Goal: Complete application form

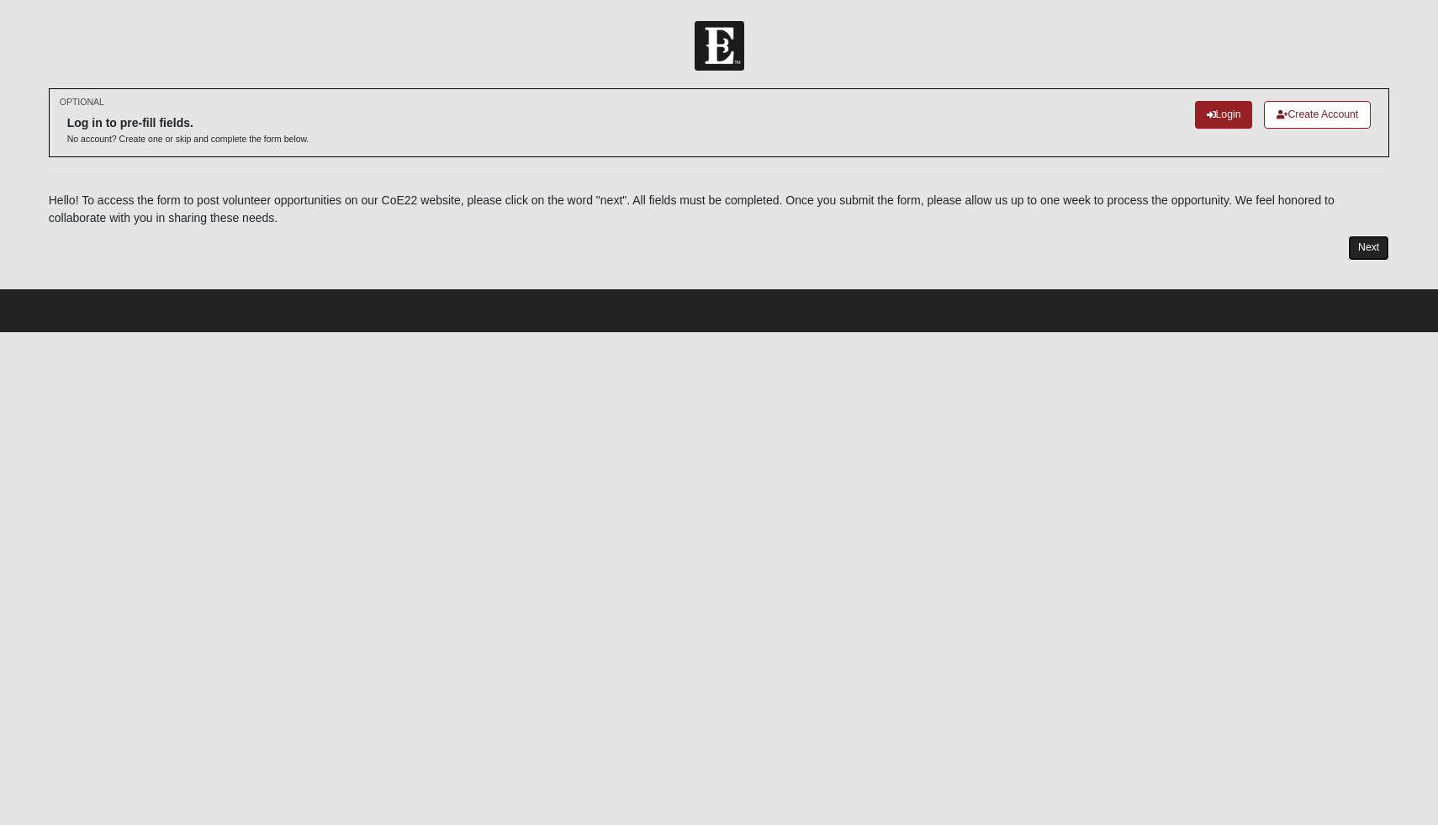
click at [1369, 243] on link "Next" at bounding box center [1368, 247] width 41 height 24
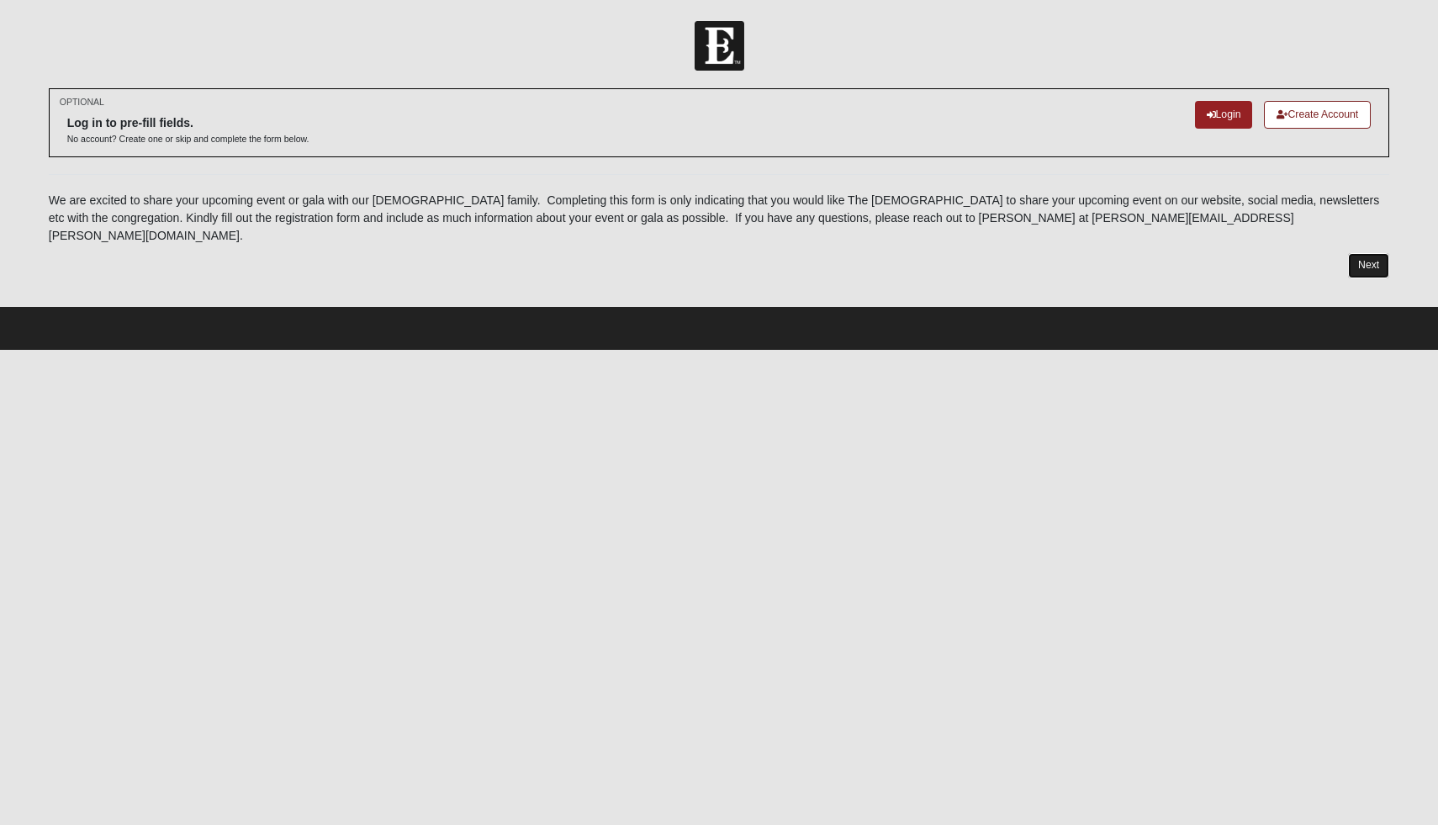
click at [1360, 253] on link "Next" at bounding box center [1368, 265] width 41 height 24
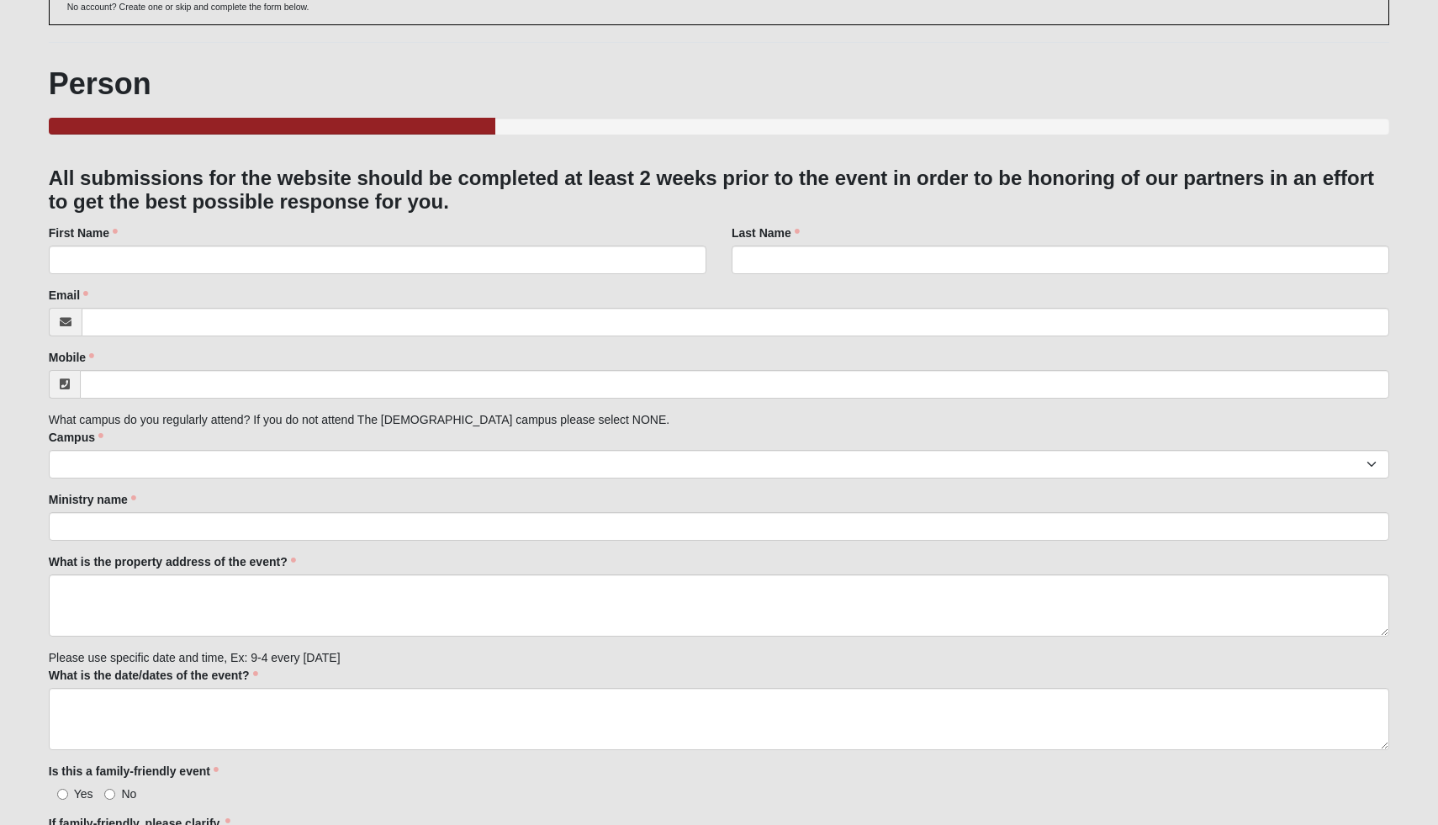
scroll to position [129, 0]
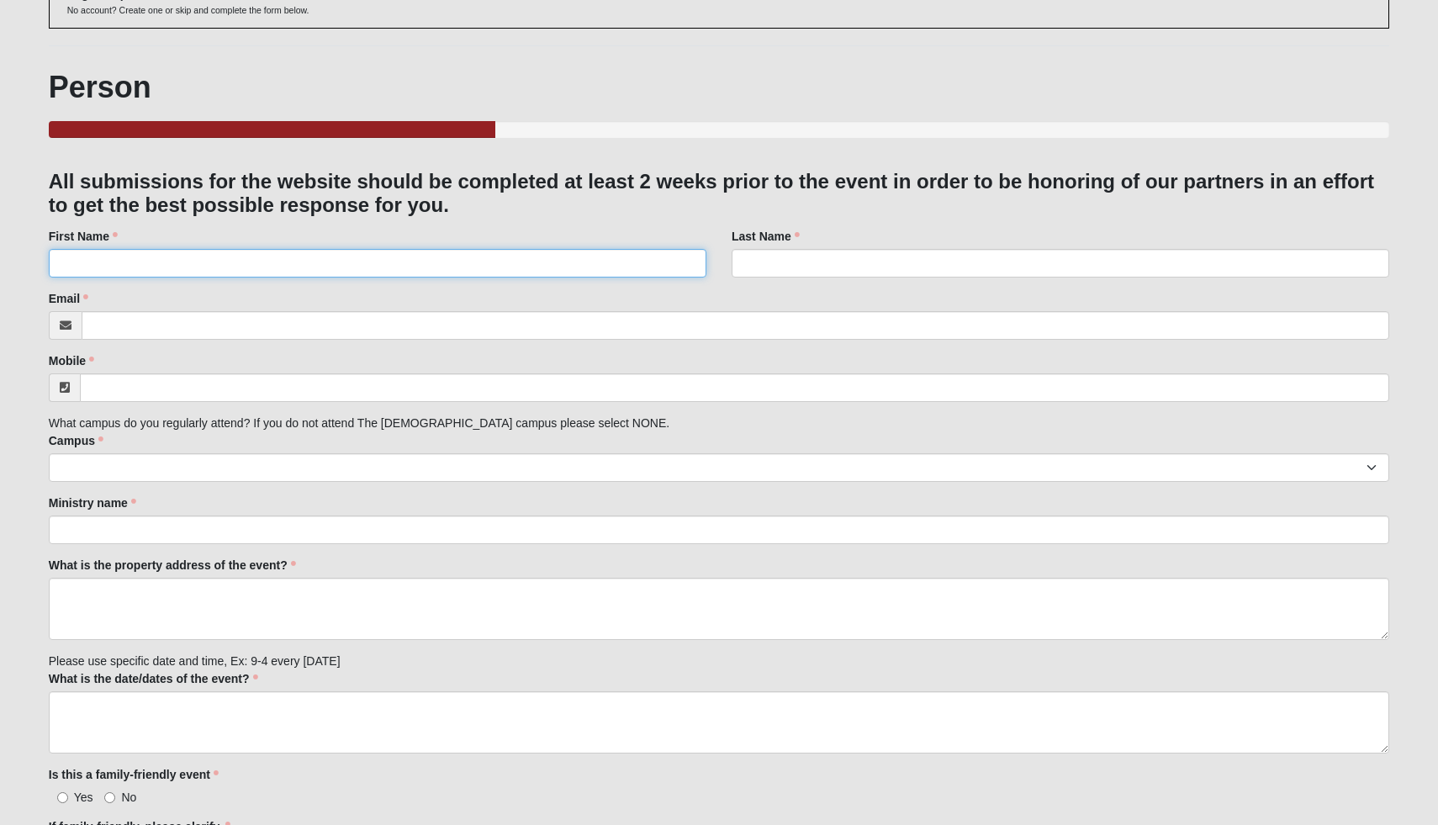
click at [412, 261] on input "First Name" at bounding box center [377, 263] width 657 height 29
type input "Sashell"
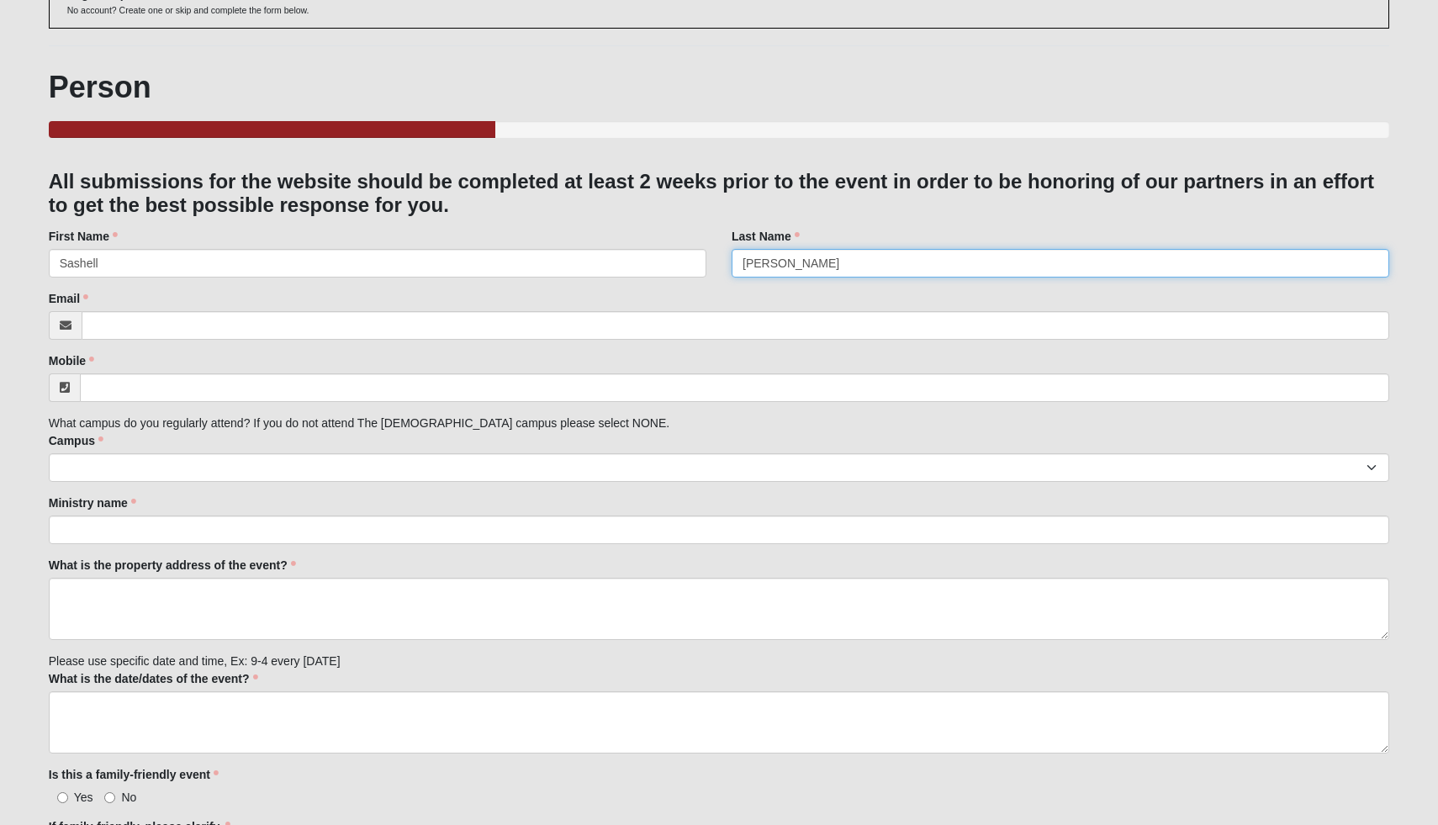
type input "[PERSON_NAME]"
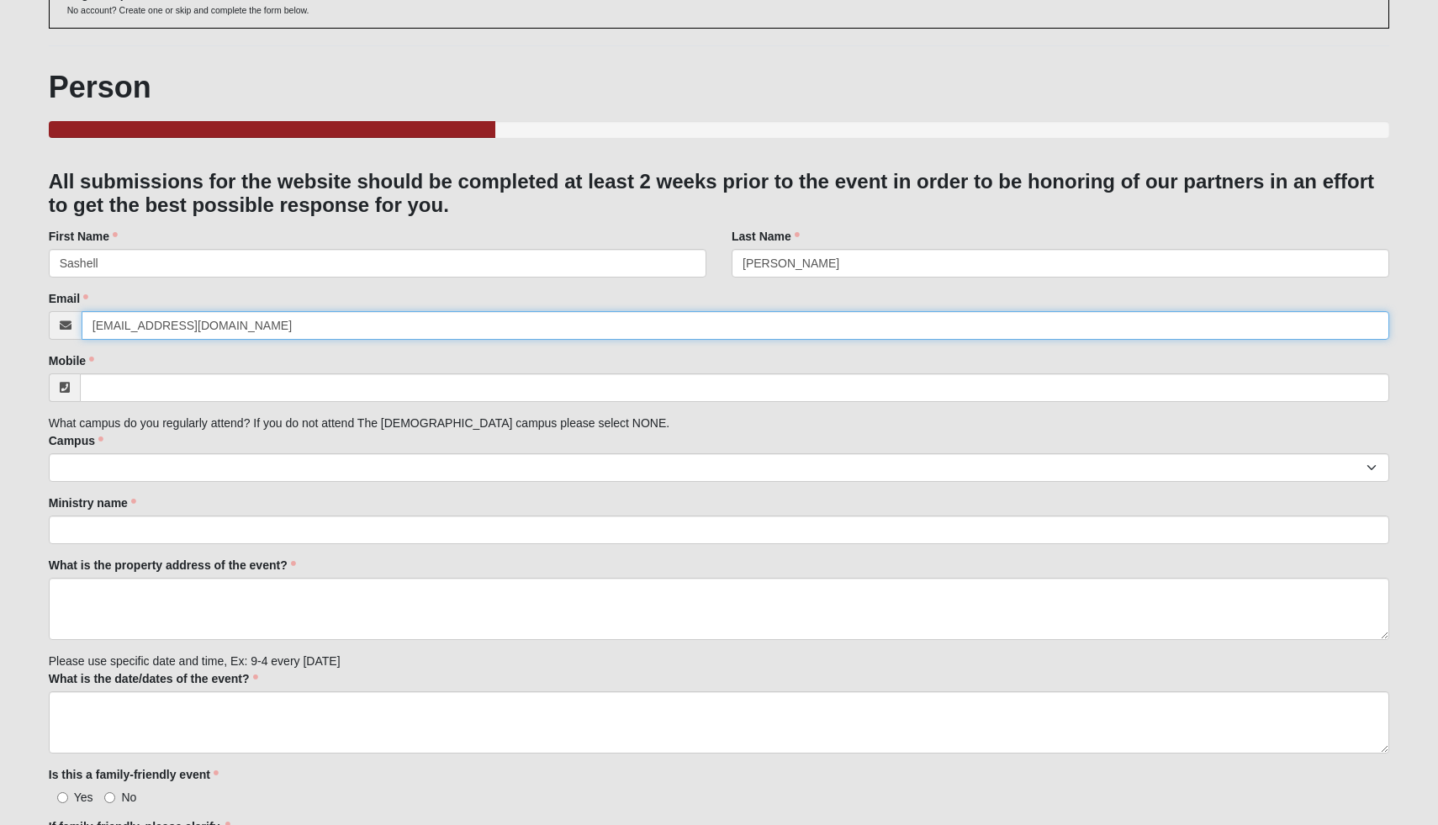
type input "[EMAIL_ADDRESS][DOMAIN_NAME]"
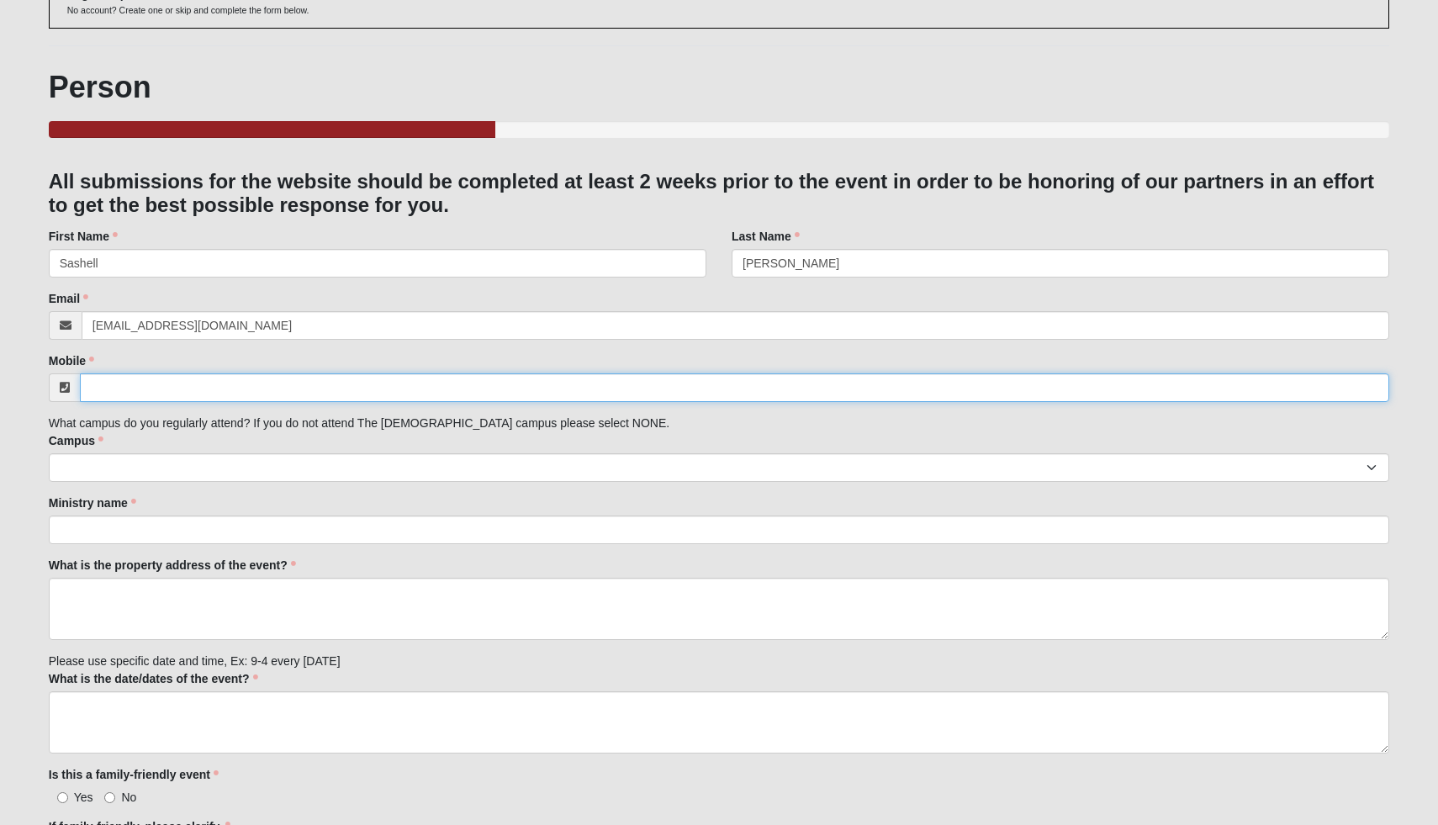
click at [150, 383] on input "Mobile" at bounding box center [735, 387] width 1310 height 29
type input "[PHONE_NUMBER]"
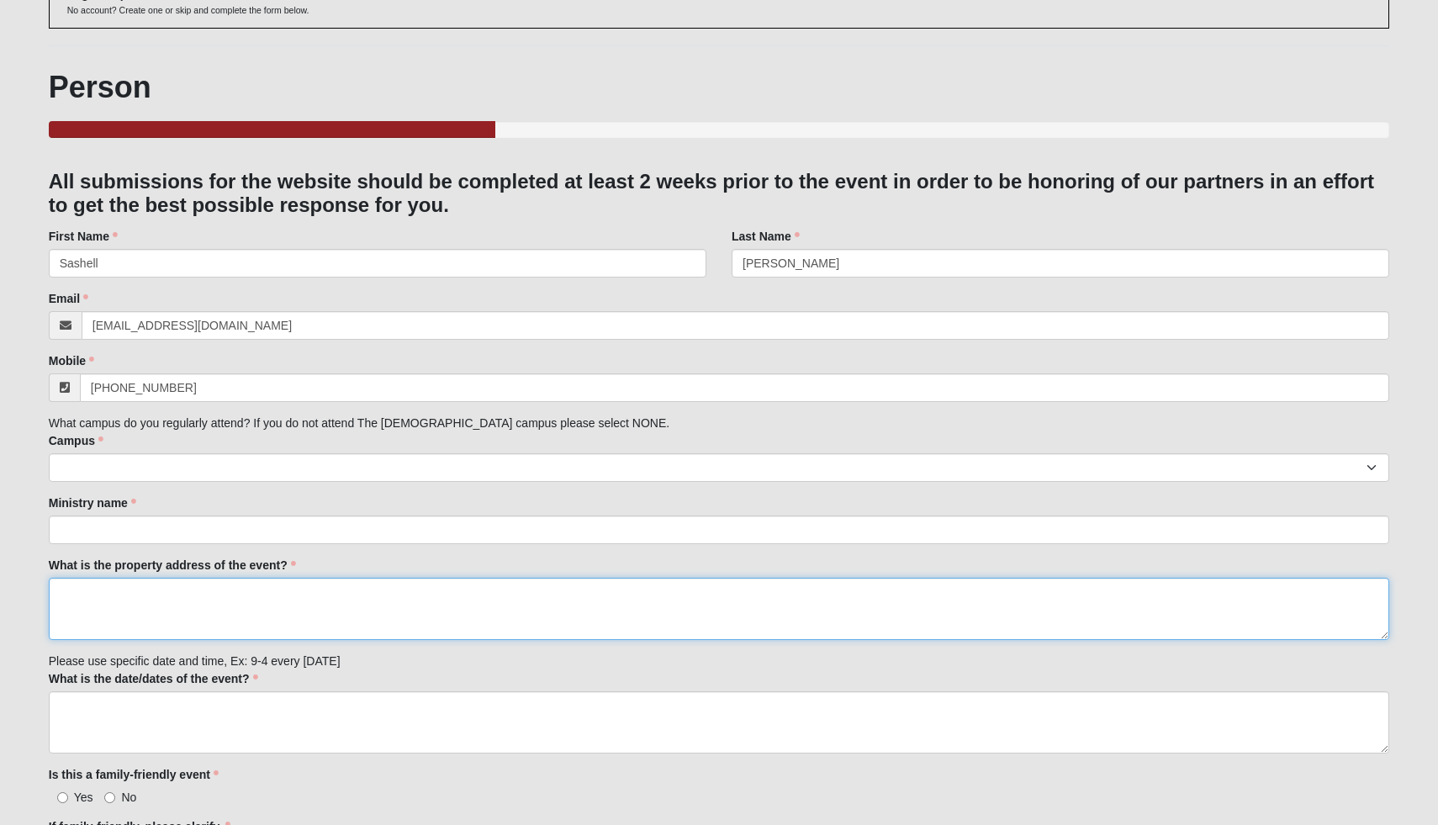
type textarea "[STREET_ADDRESS]"
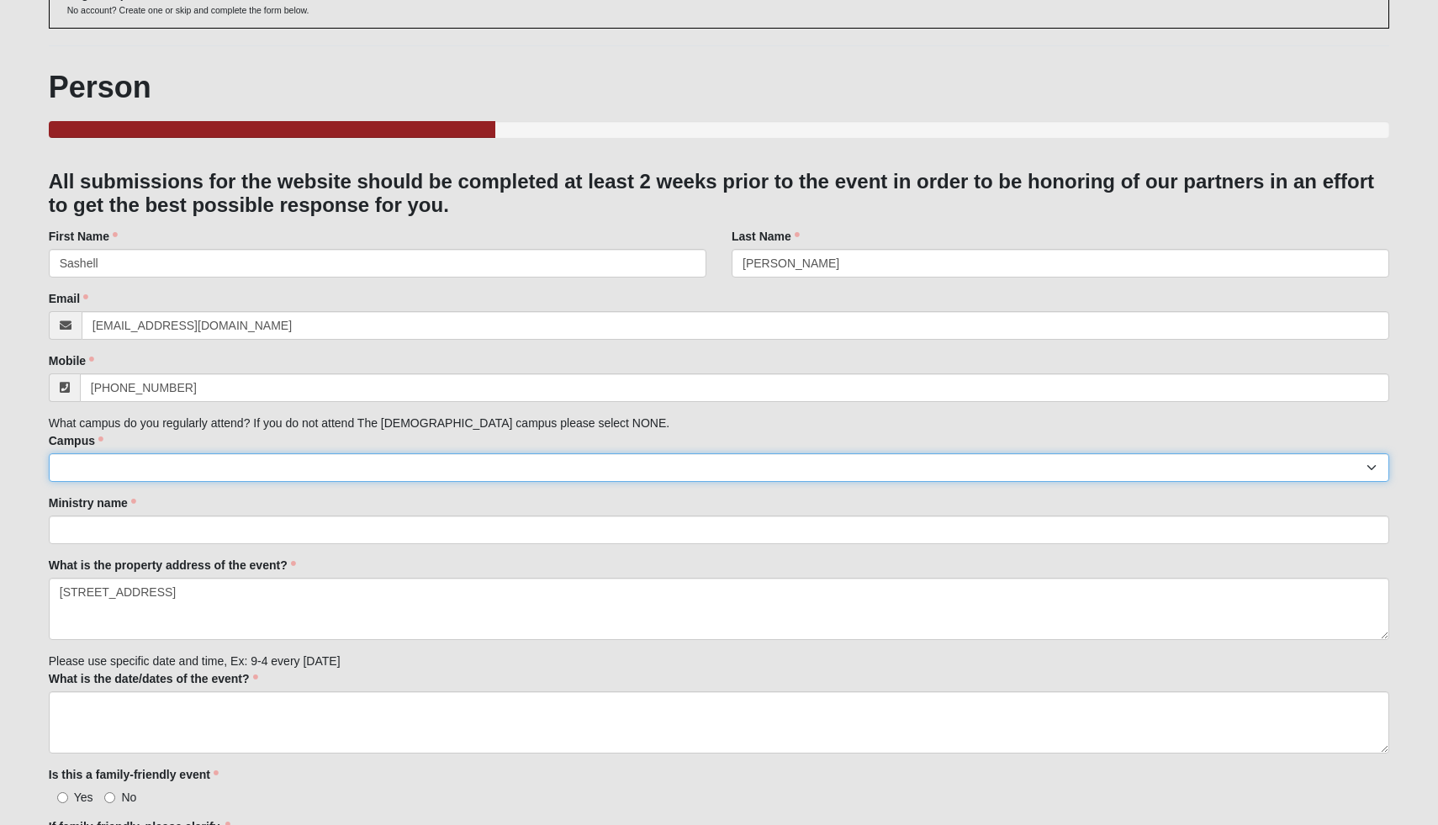
click at [200, 455] on select "Arlington Baymeadows Eleven22 Online [PERSON_NAME][GEOGRAPHIC_DATA] Jesup [GEOG…" at bounding box center [719, 467] width 1341 height 29
select select "11"
click at [49, 453] on select "Arlington Baymeadows Eleven22 Online [PERSON_NAME][GEOGRAPHIC_DATA] Jesup [GEOG…" at bounding box center [719, 467] width 1341 height 29
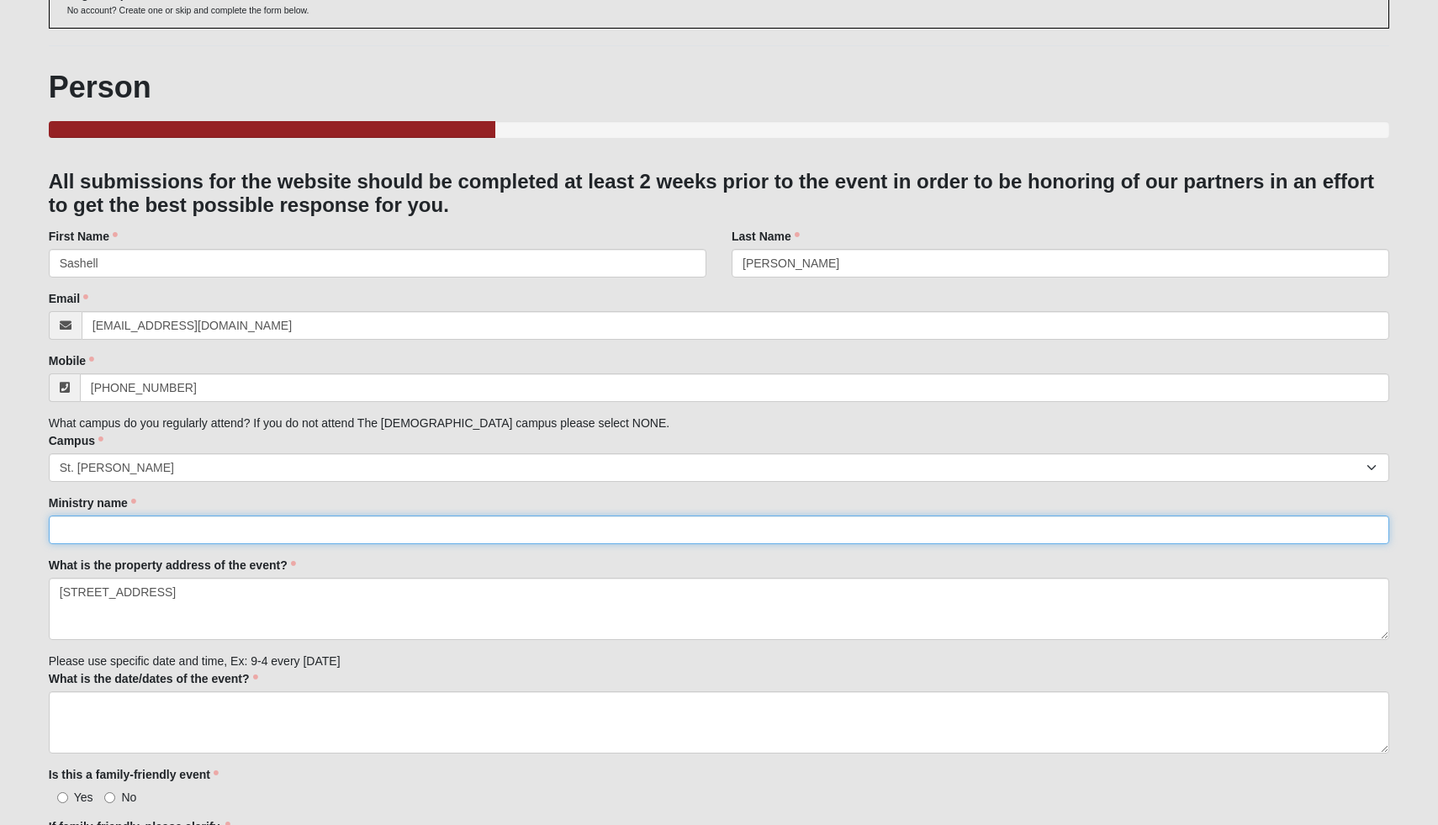
click at [143, 518] on input "Ministry name" at bounding box center [719, 529] width 1341 height 29
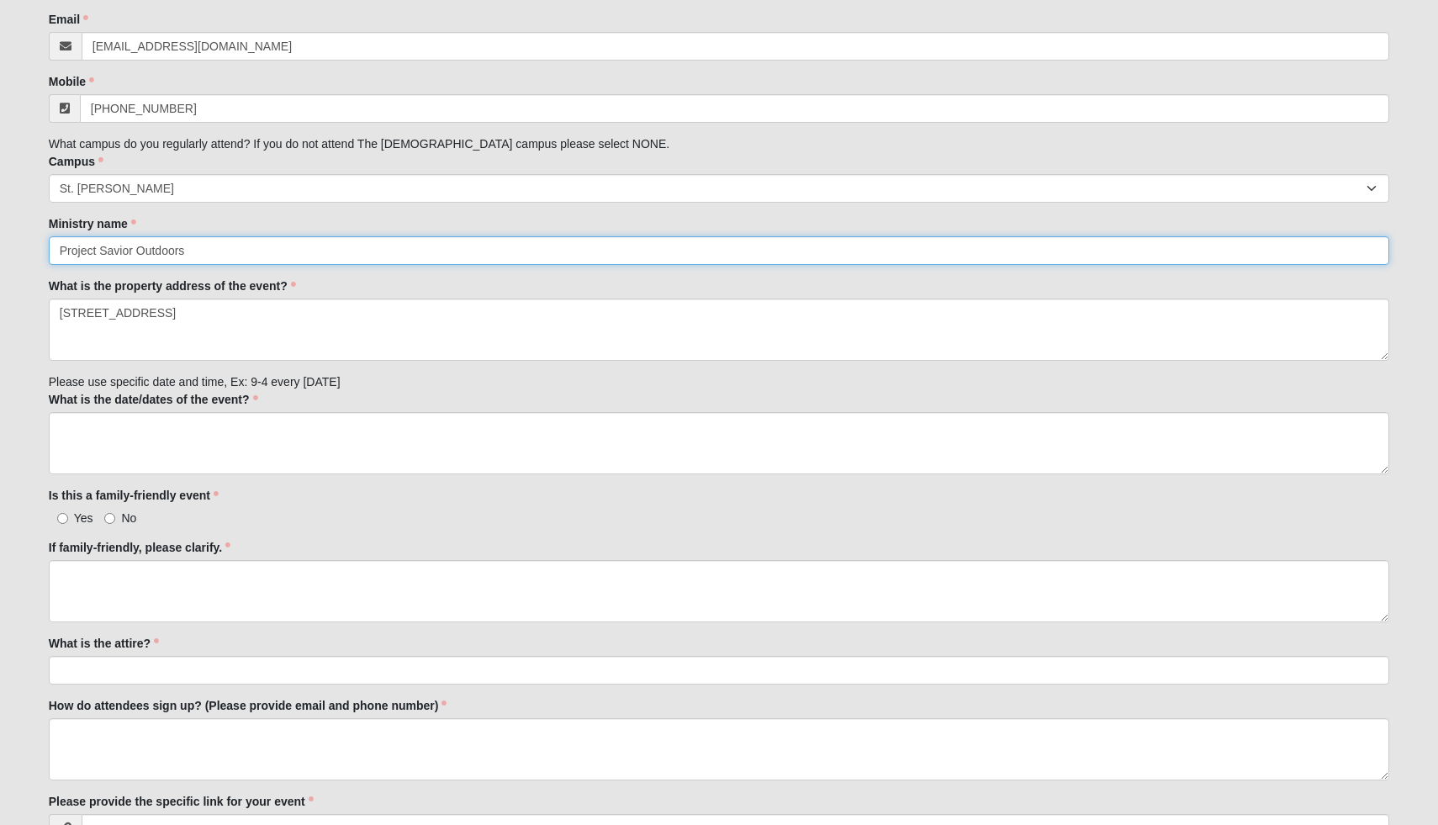
scroll to position [409, 0]
type input "Project Savior Outdoors"
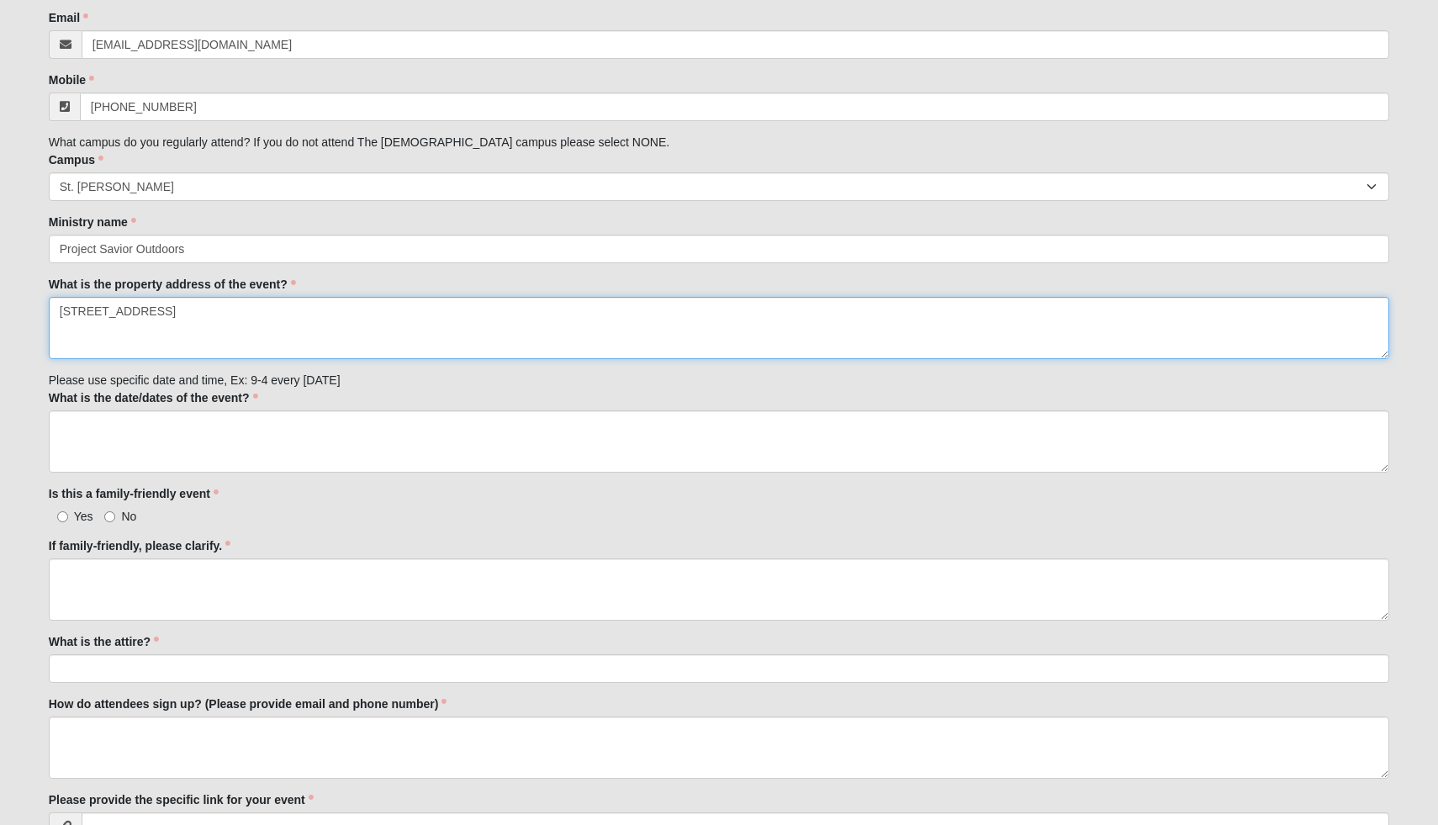
drag, startPoint x: 223, startPoint y: 319, endPoint x: 43, endPoint y: 304, distance: 180.6
click at [43, 304] on div "OPTIONAL Log in to pre-fill fields. No account? Create one or skip and complete…" at bounding box center [719, 615] width 1366 height 1872
paste textarea "[STREET_ADDRESS]"
type textarea "[STREET_ADDRESS]"
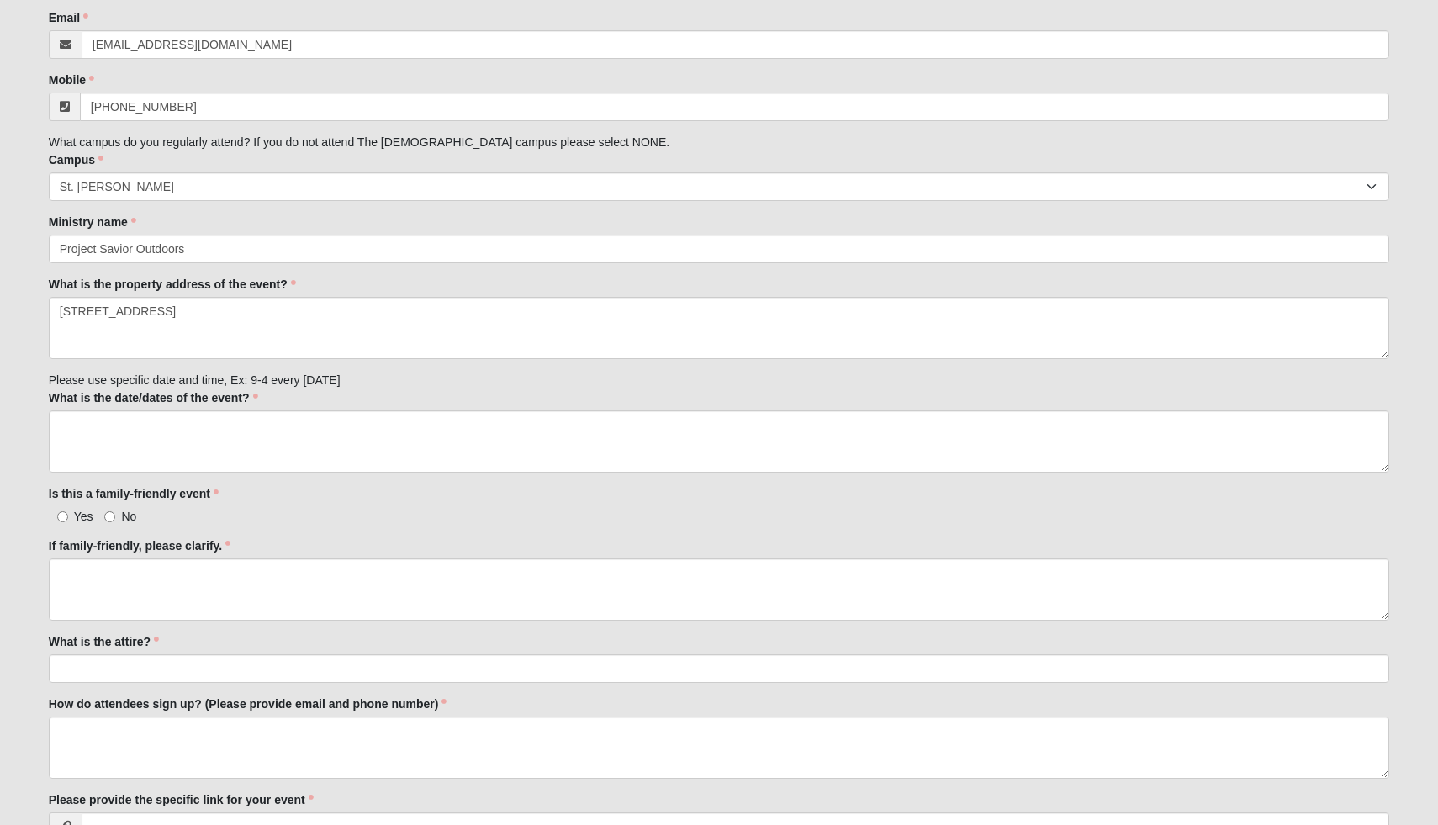
click at [45, 421] on div "OPTIONAL Log in to pre-fill fields. No account? Create one or skip and complete…" at bounding box center [719, 615] width 1366 height 1872
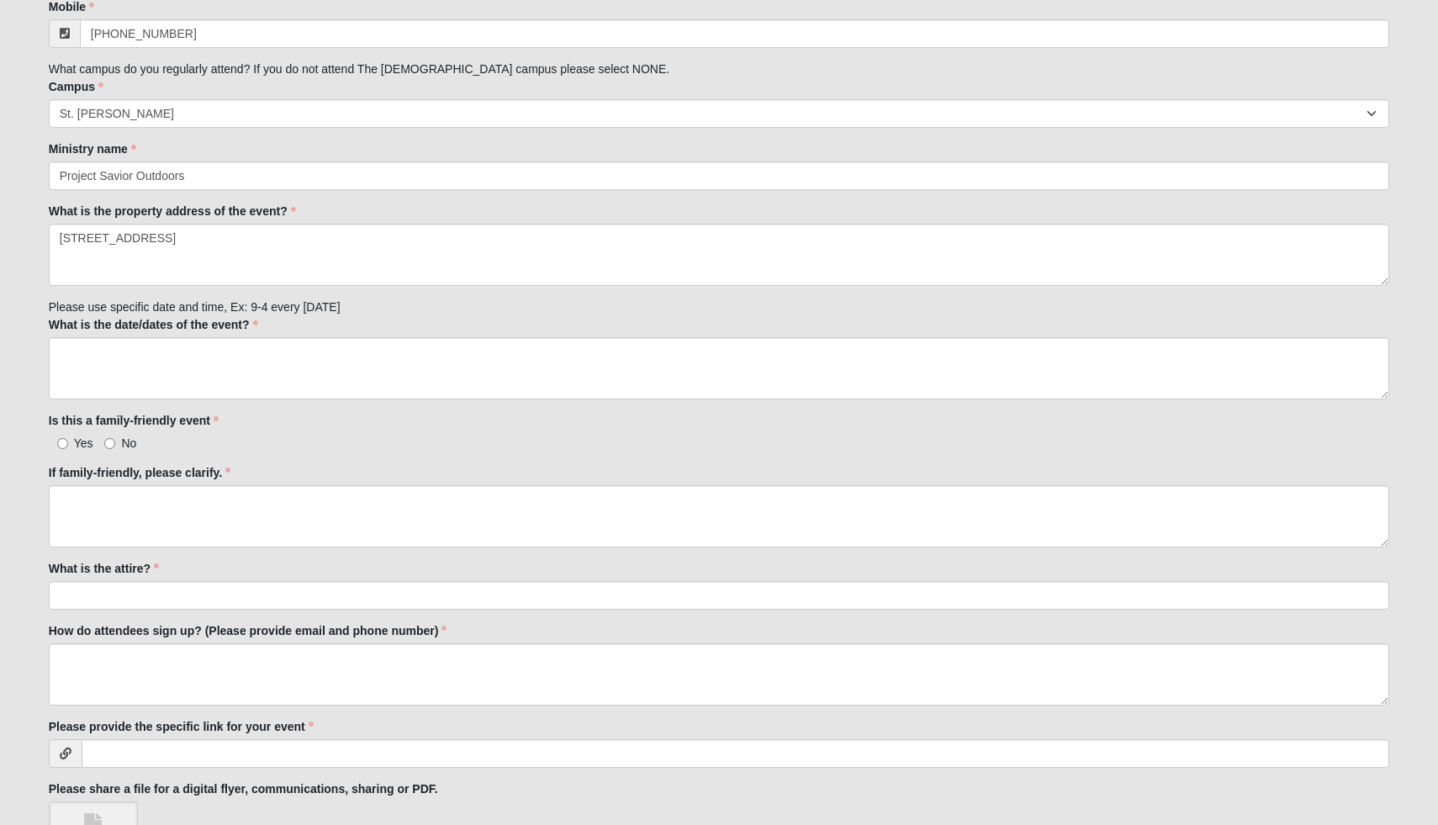
scroll to position [507, 0]
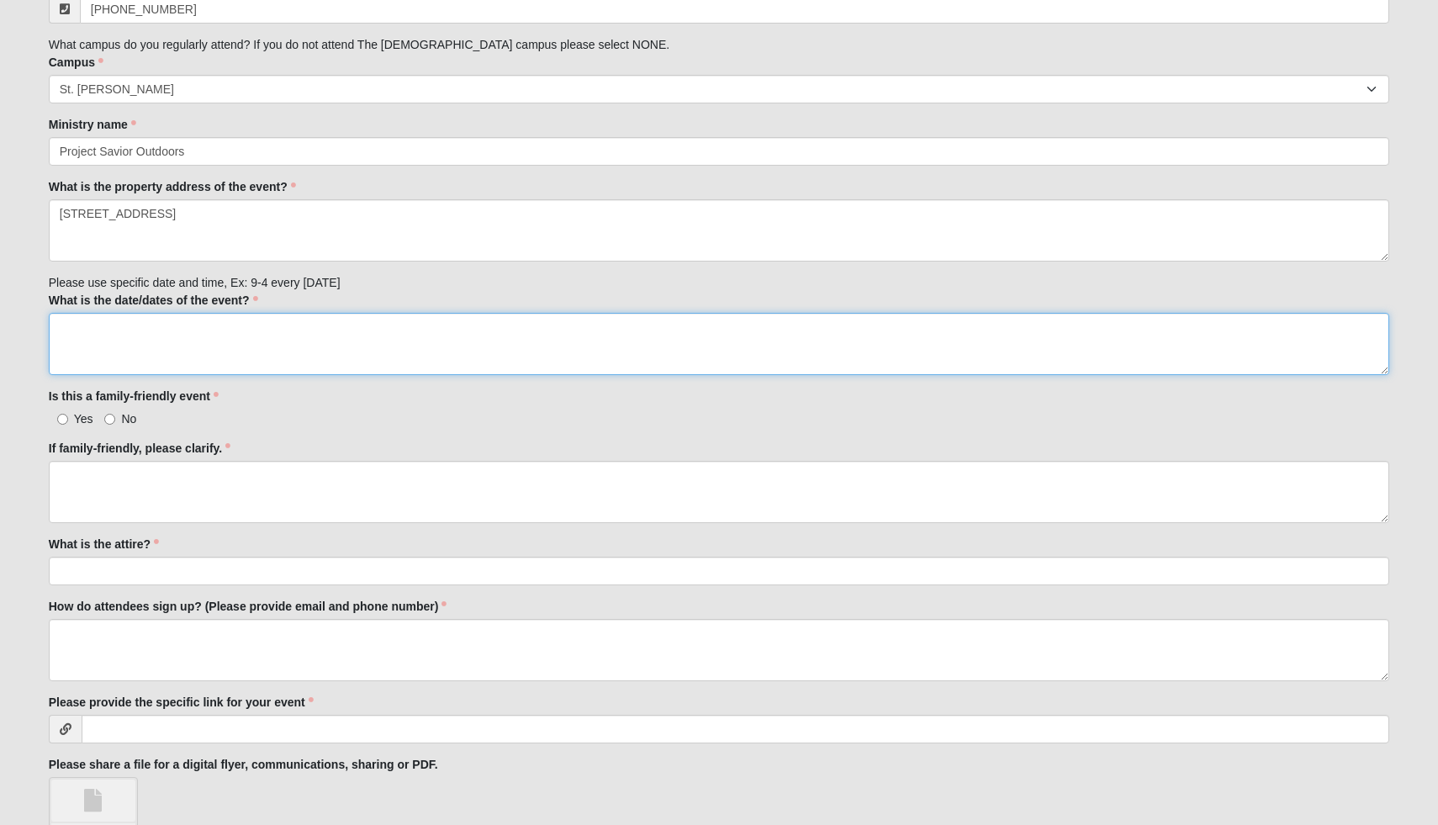
click at [85, 350] on textarea "What is the date/dates of the event?" at bounding box center [719, 344] width 1341 height 62
paste textarea "[DATE] | 6-10PM"
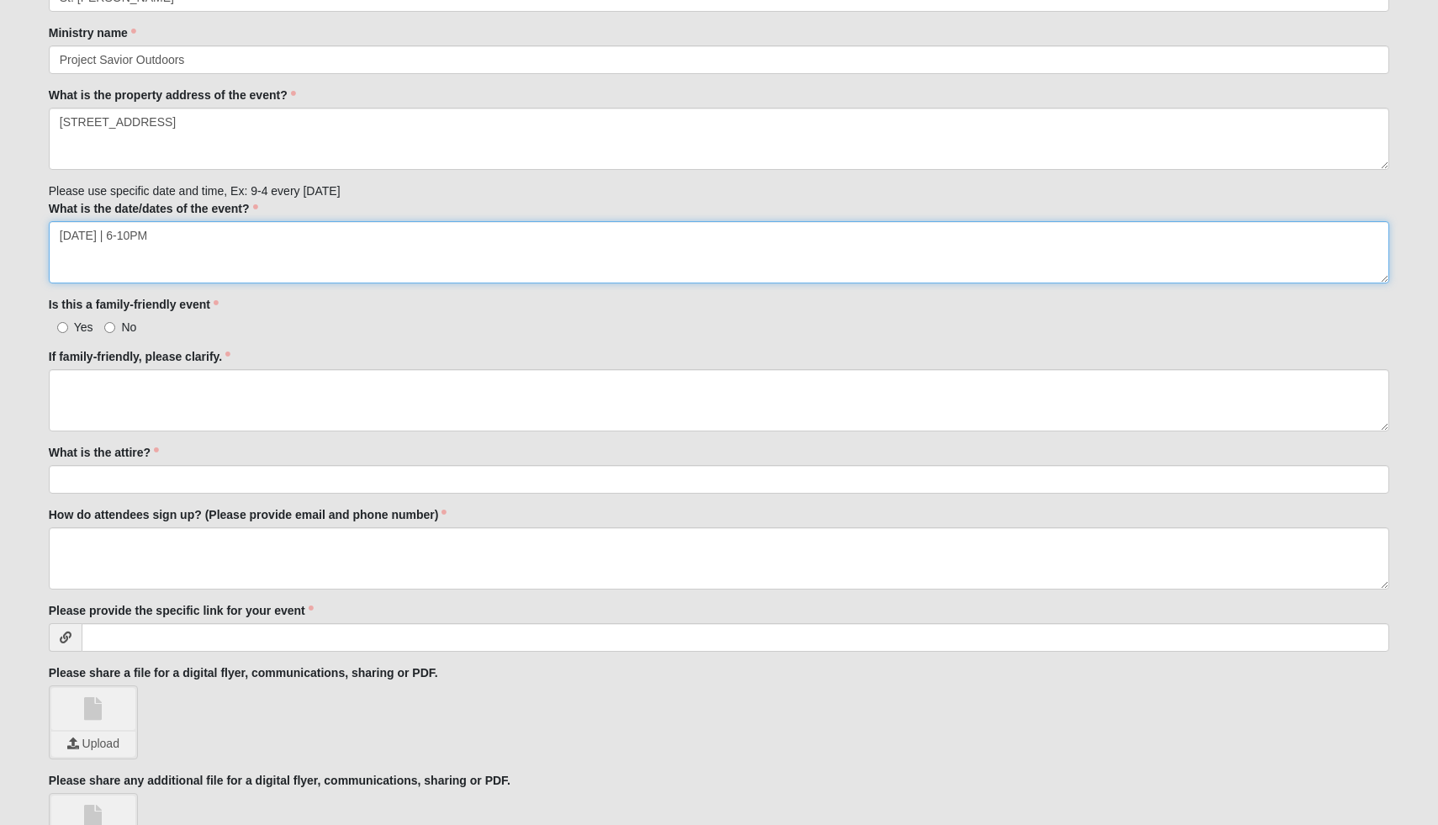
scroll to position [613, 0]
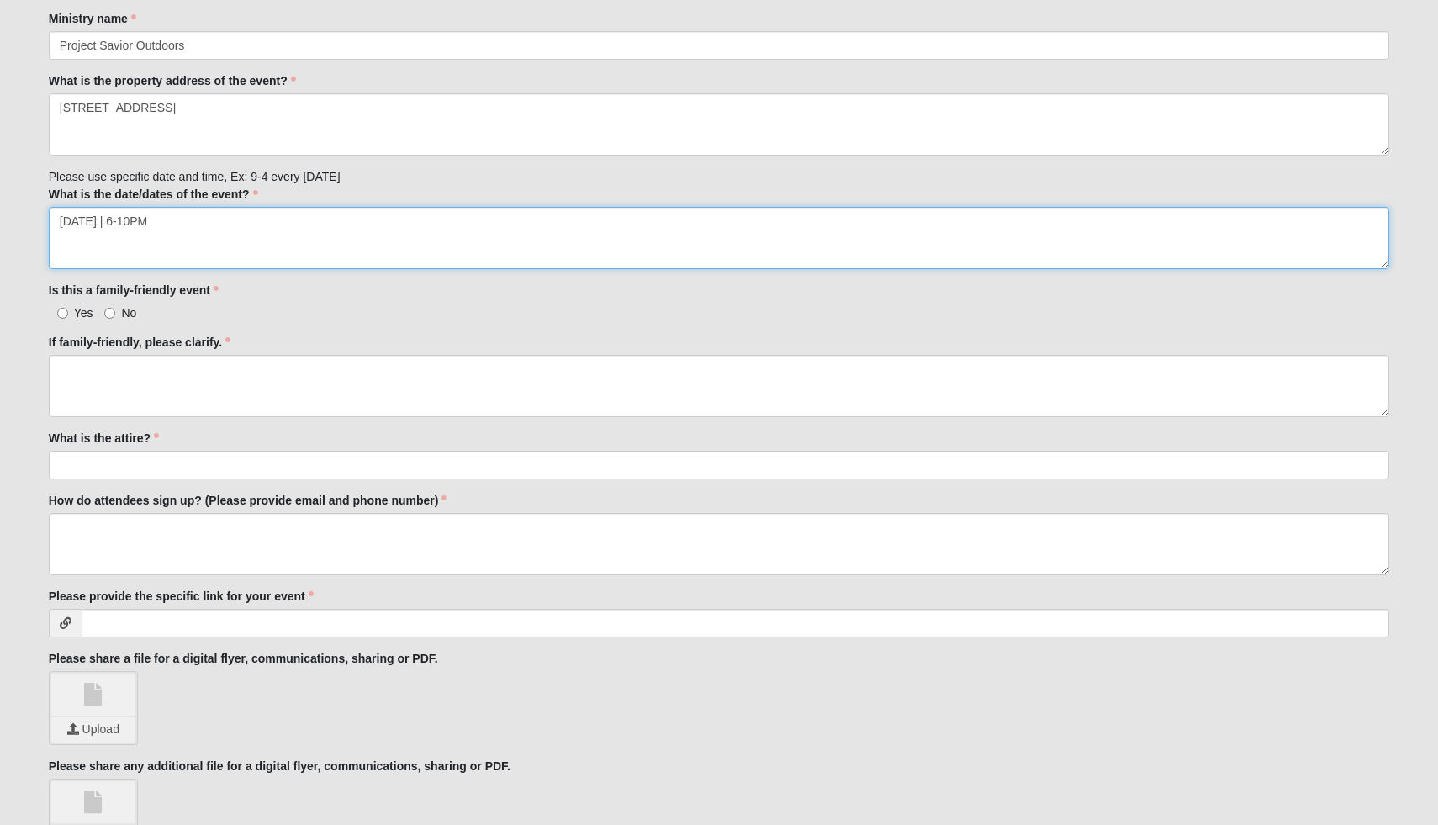
type textarea "[DATE] | 6-10PM"
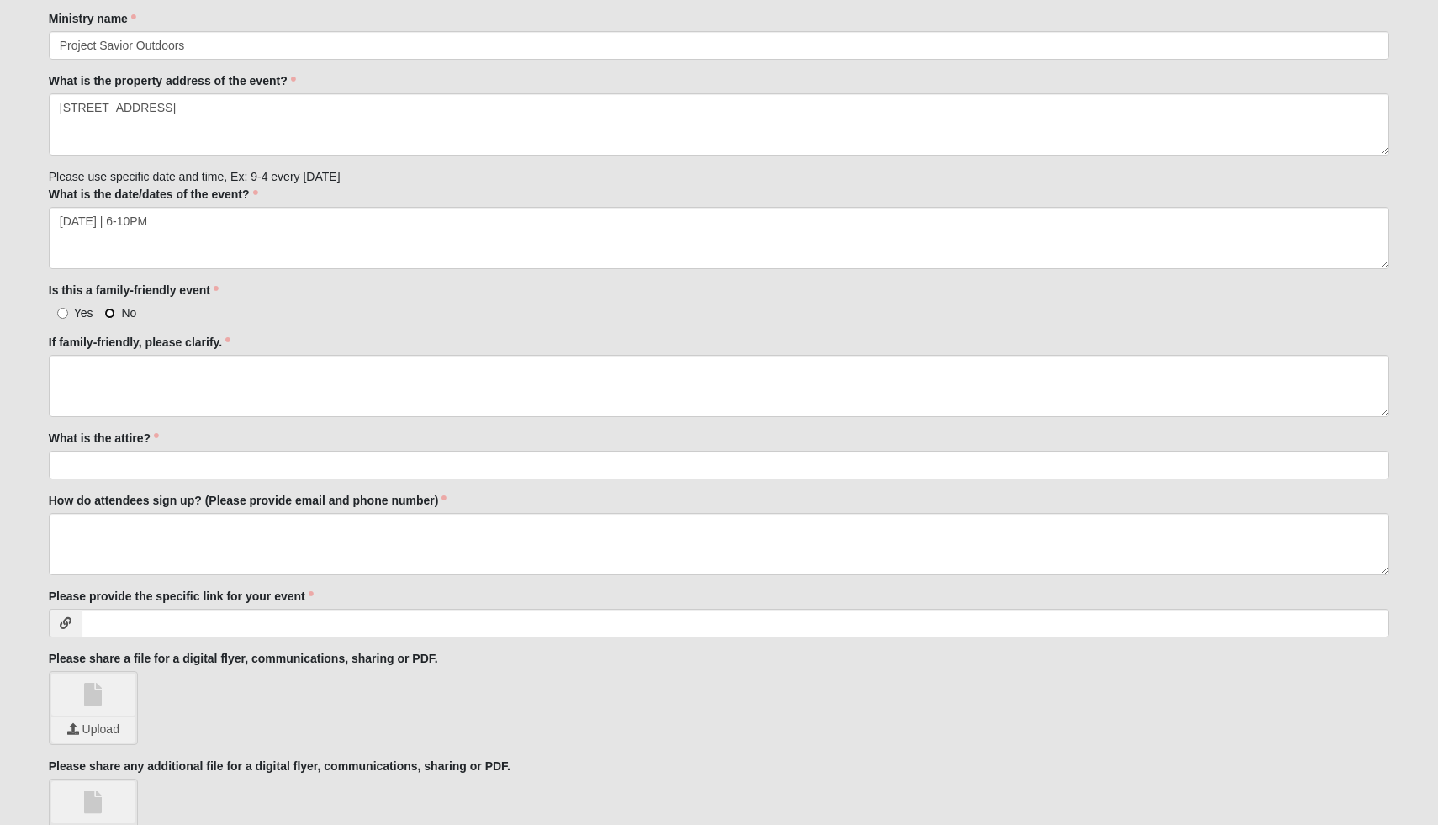
click at [110, 312] on input "No" at bounding box center [109, 313] width 11 height 11
radio input "true"
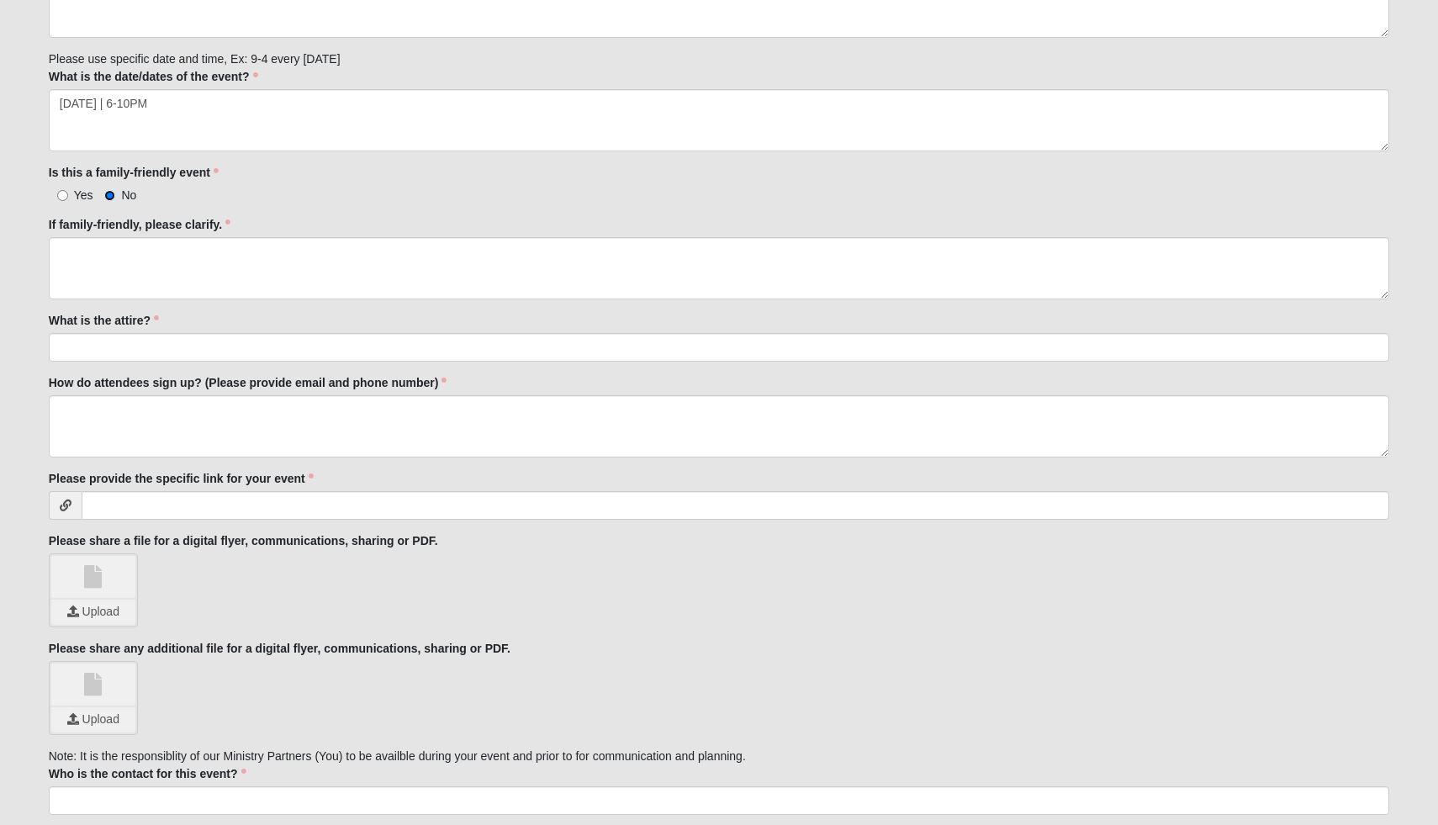
scroll to position [760, 0]
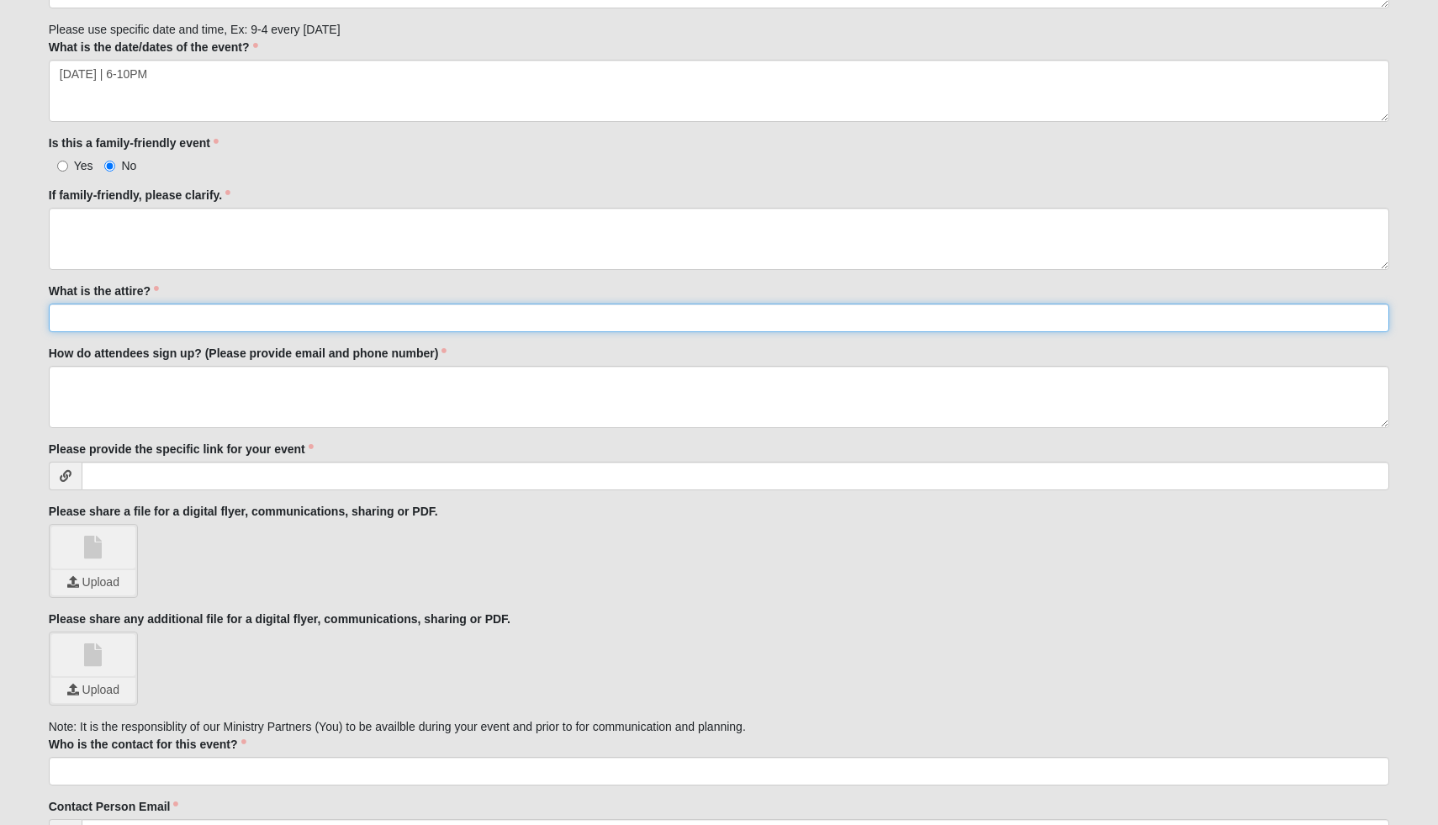
click at [203, 323] on input "What is the attire?" at bounding box center [719, 318] width 1341 height 29
type input "C"
type input "Any and all Camo!"
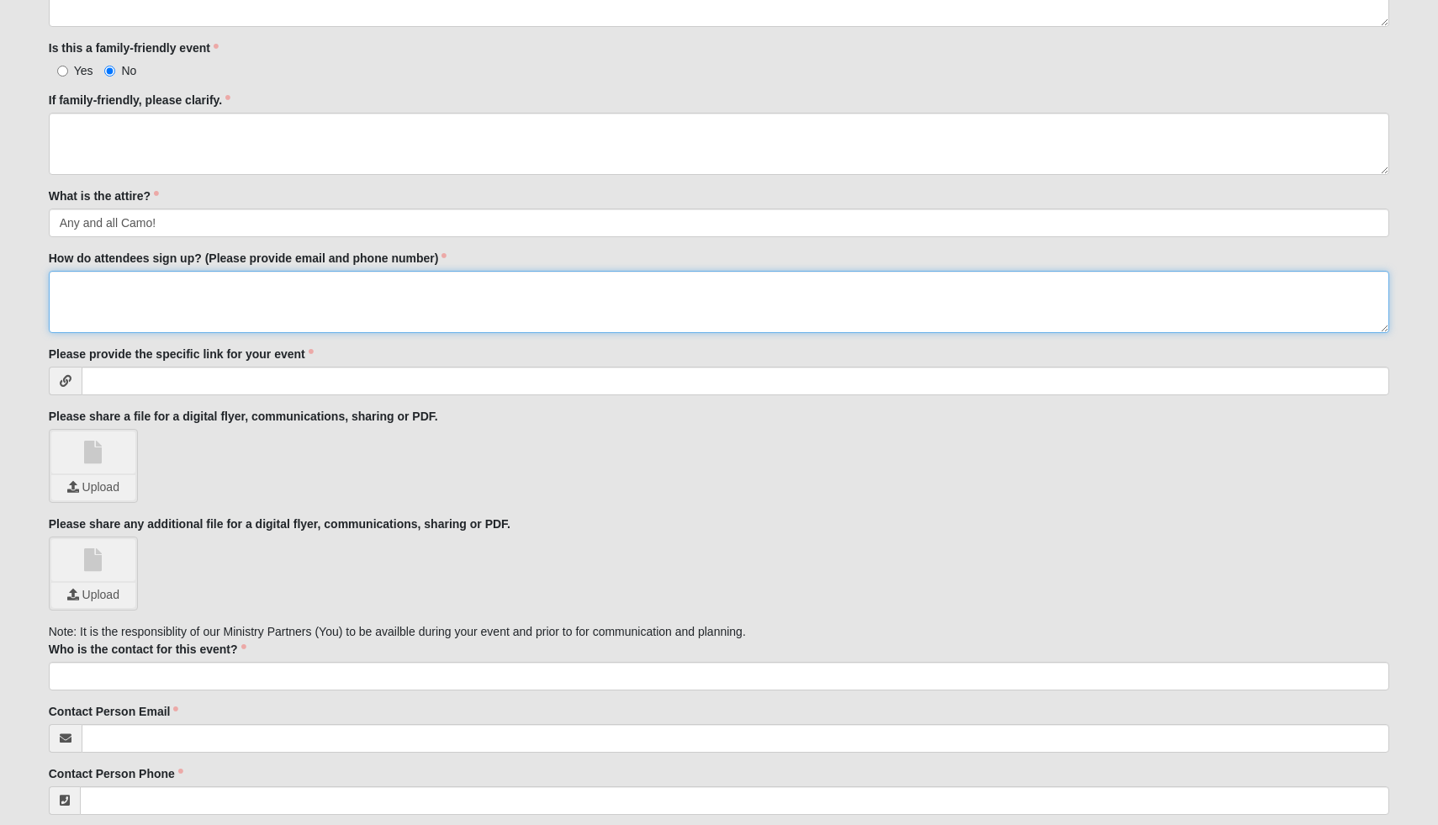
click at [278, 287] on textarea "How do attendees sign up? (Please provide email and phone number)" at bounding box center [719, 302] width 1341 height 62
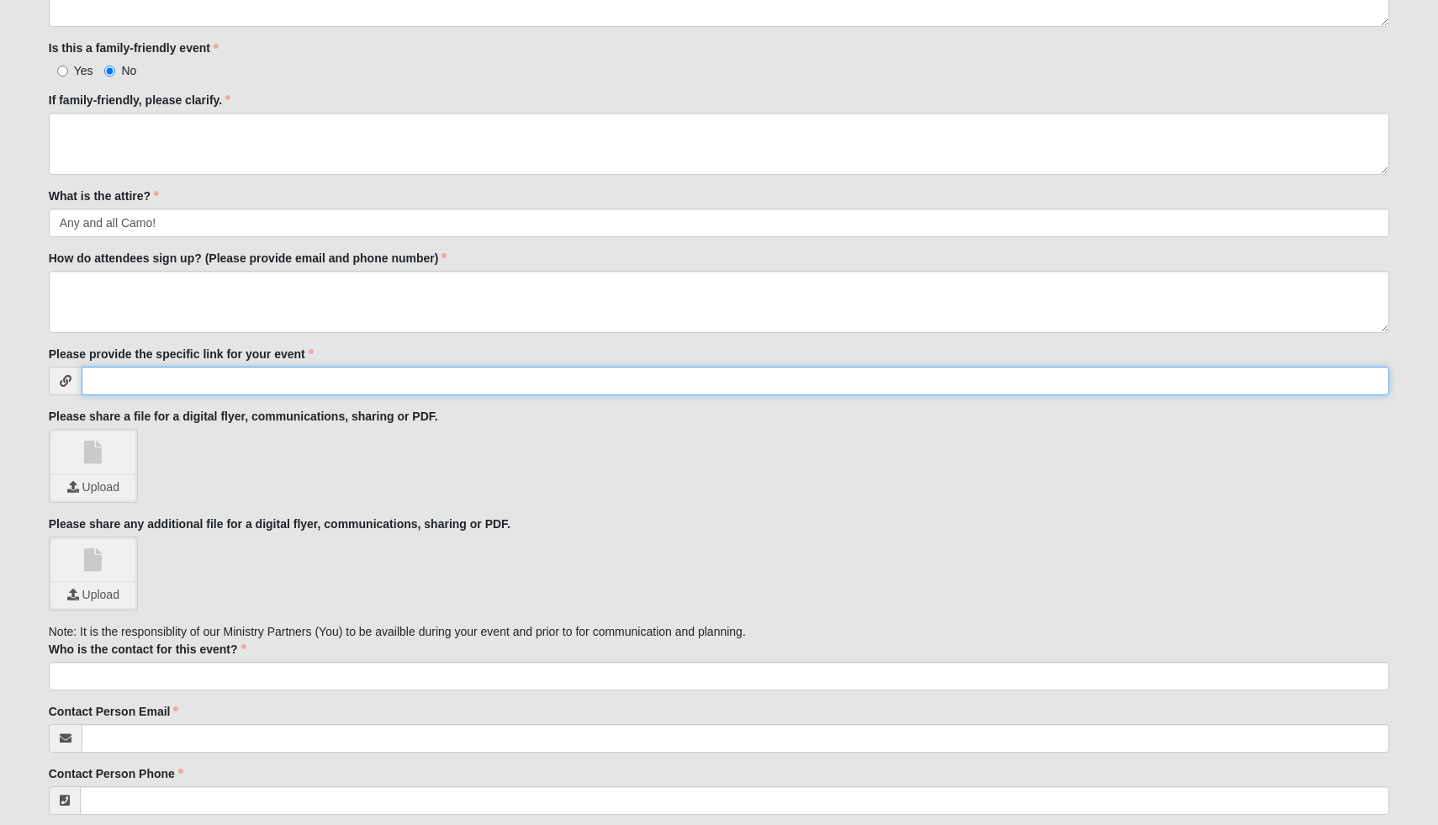
click at [154, 389] on input "Please provide the specific link for your event" at bounding box center [736, 381] width 1308 height 29
paste input "[URL][DOMAIN_NAME]"
type input "[URL][DOMAIN_NAME]"
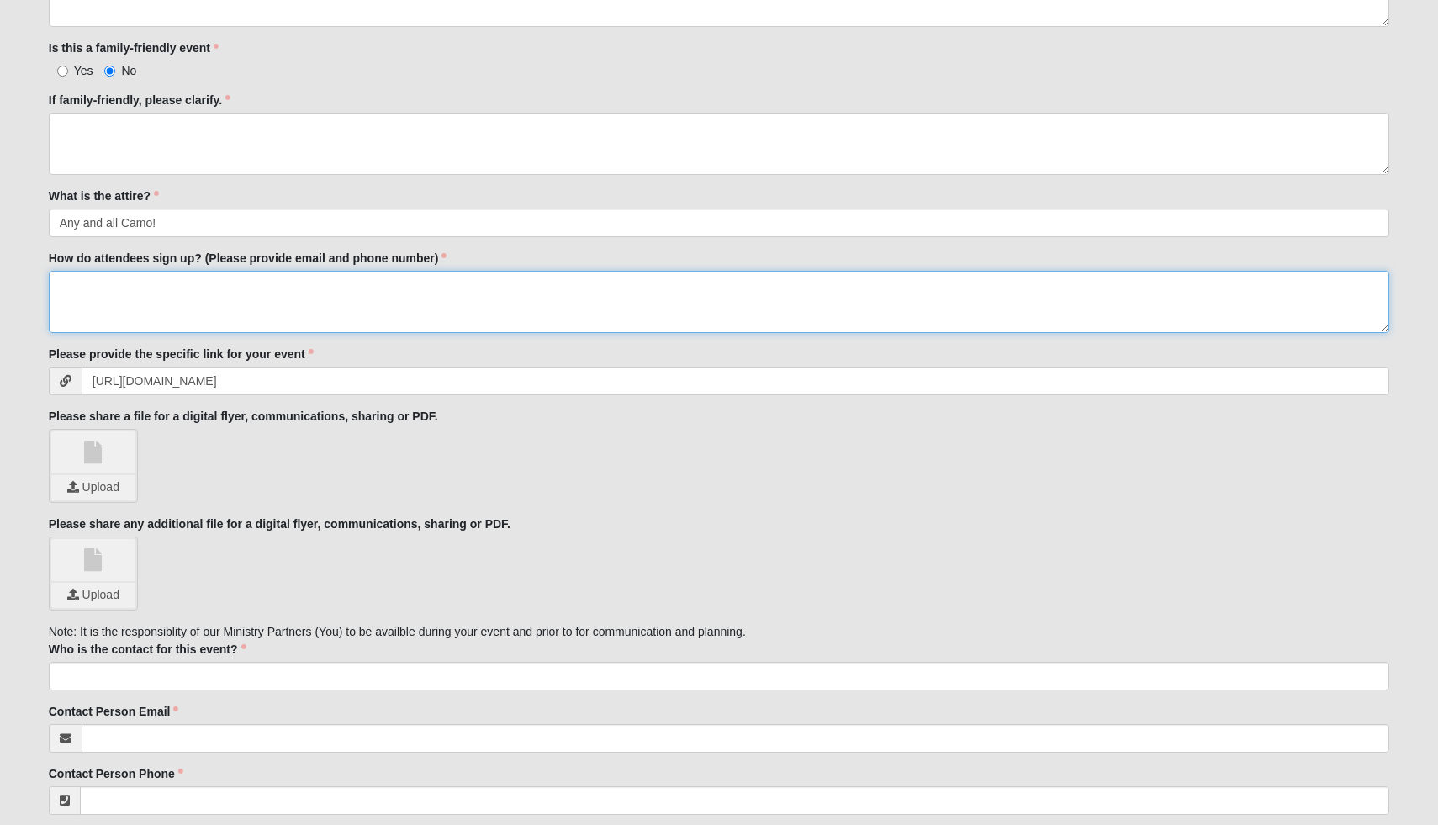
click at [166, 304] on textarea "How do attendees sign up? (Please provide email and phone number)" at bounding box center [719, 302] width 1341 height 62
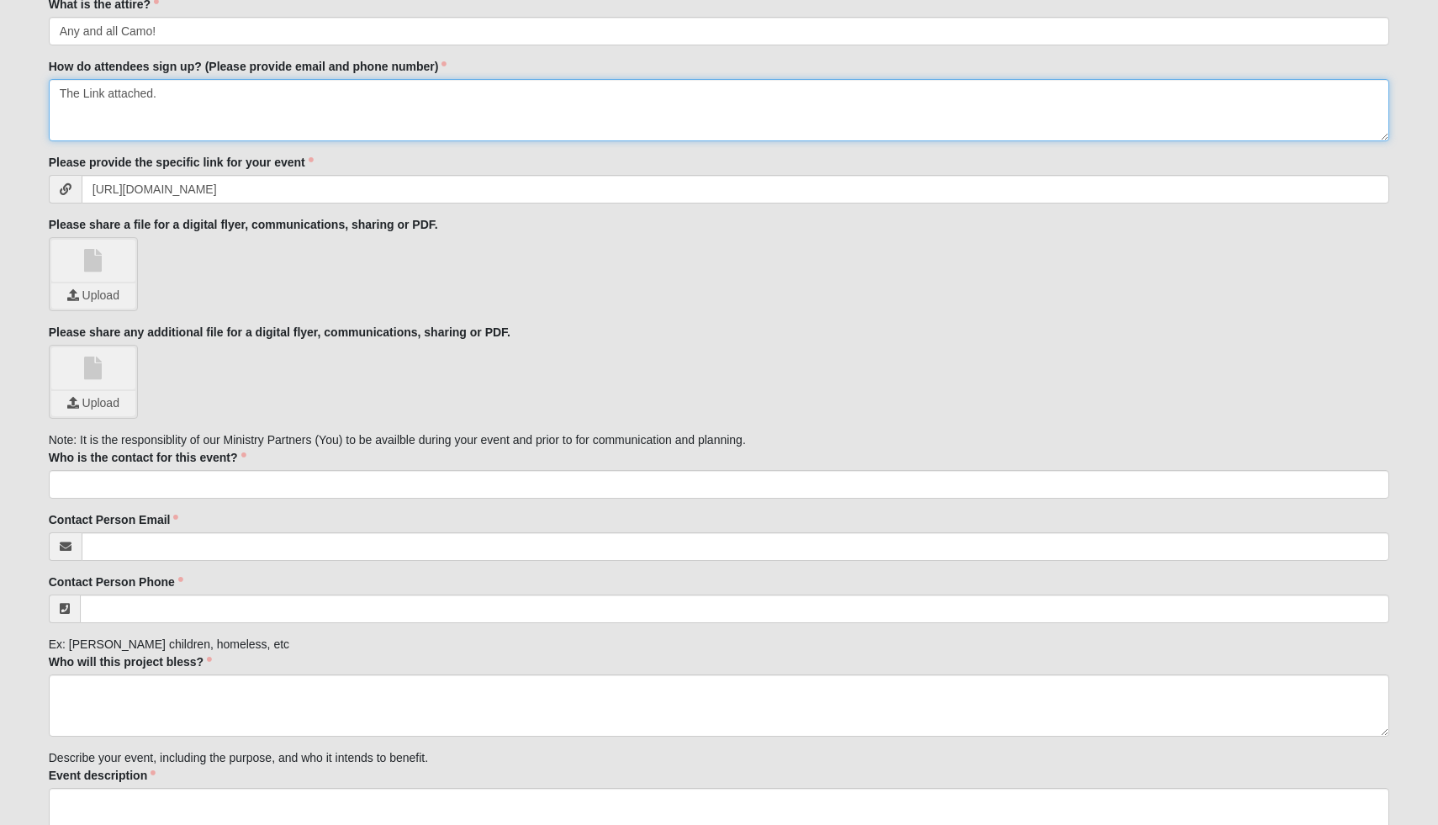
scroll to position [1064, 0]
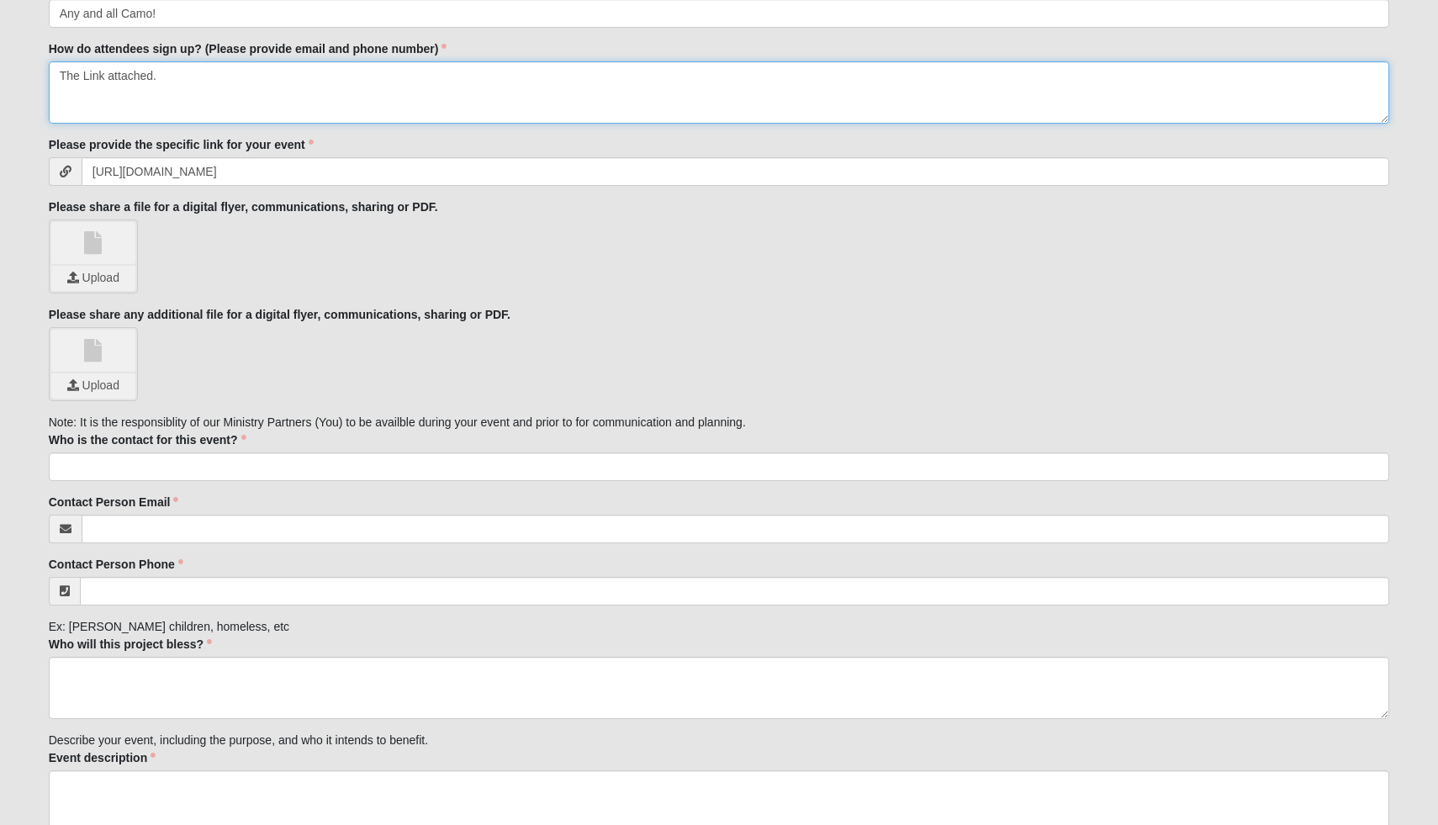
type textarea "The Link attached."
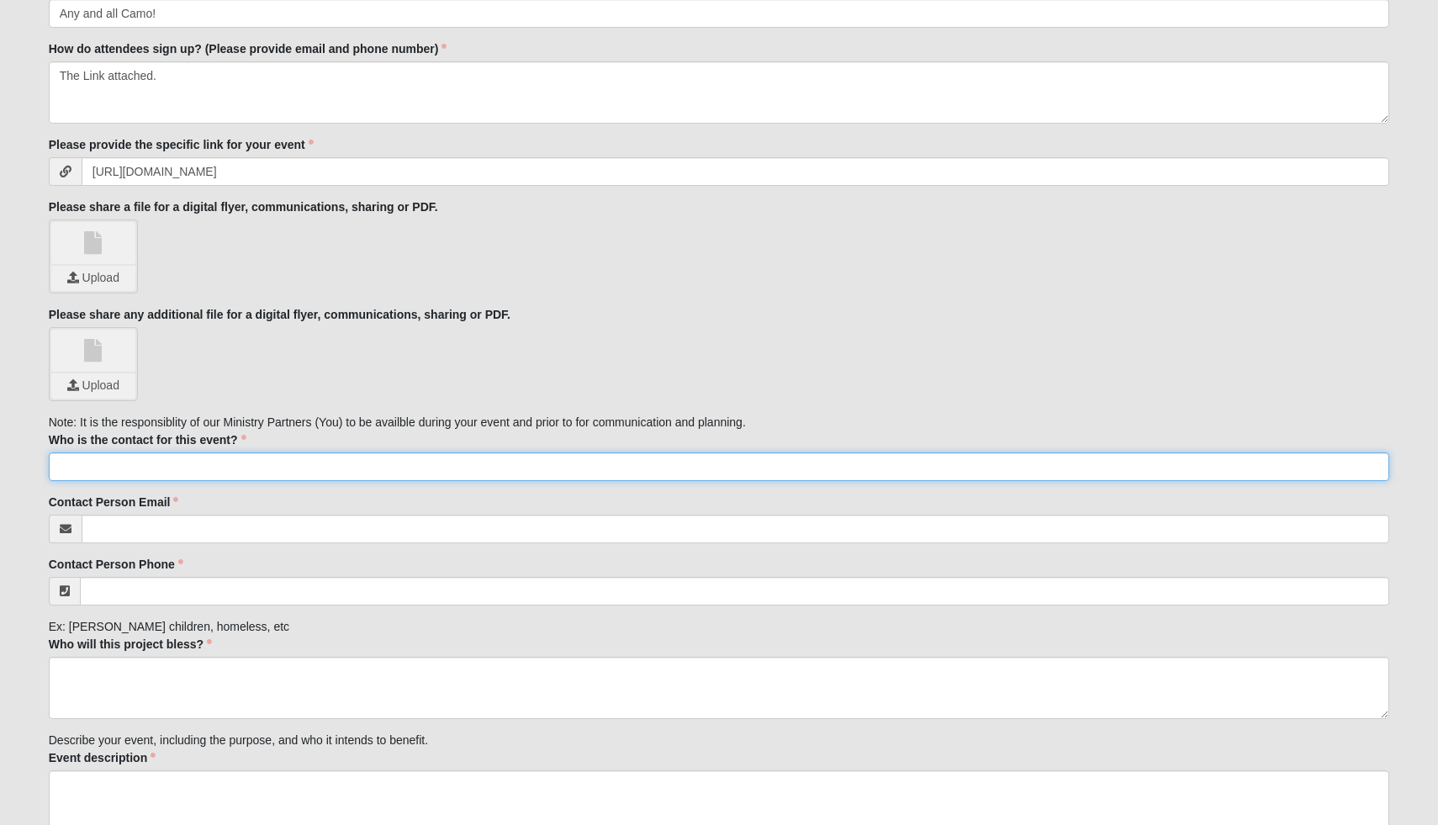
click at [221, 472] on input "Who is the contact for this event?" at bounding box center [719, 466] width 1341 height 29
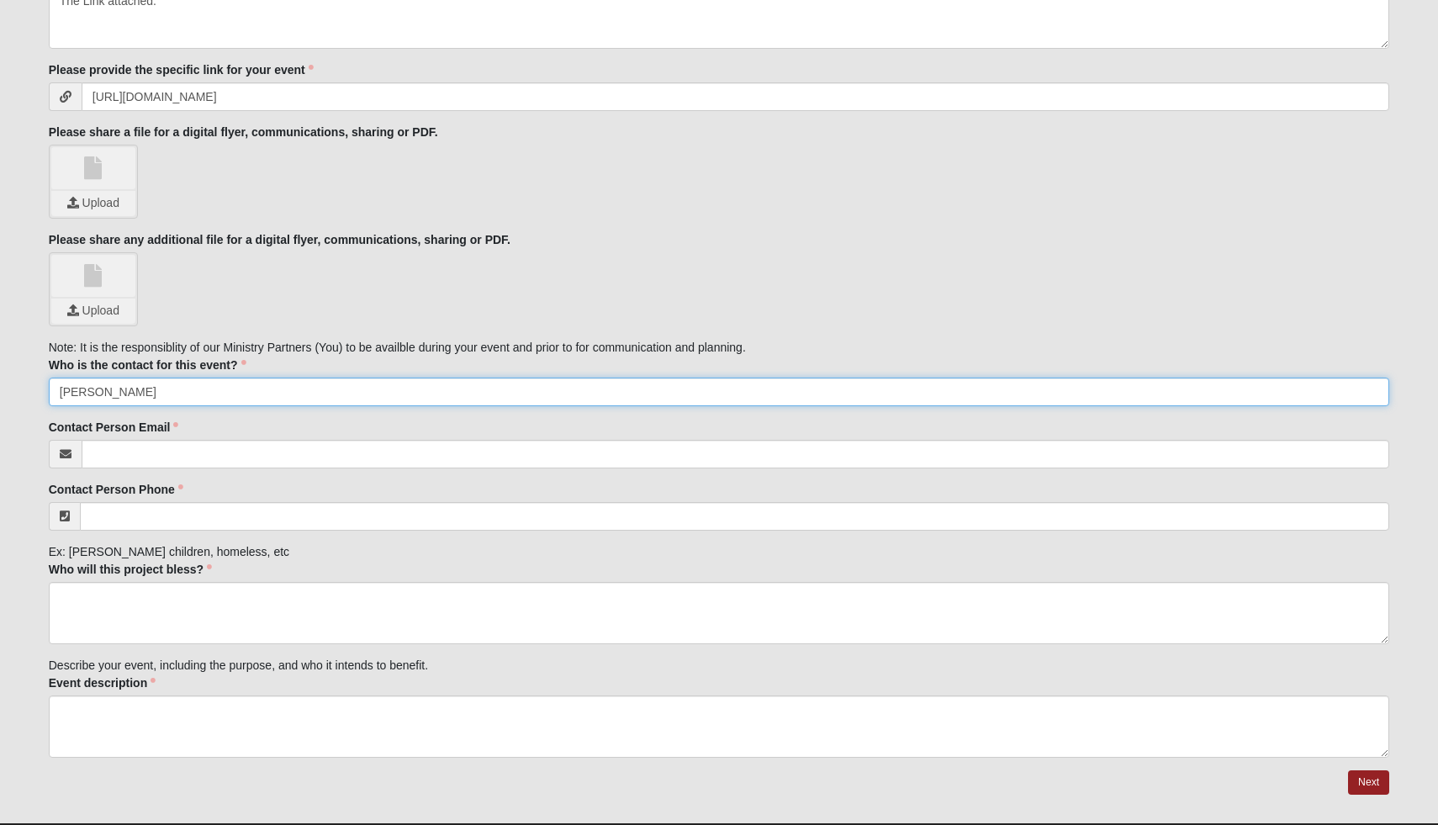
scroll to position [1142, 0]
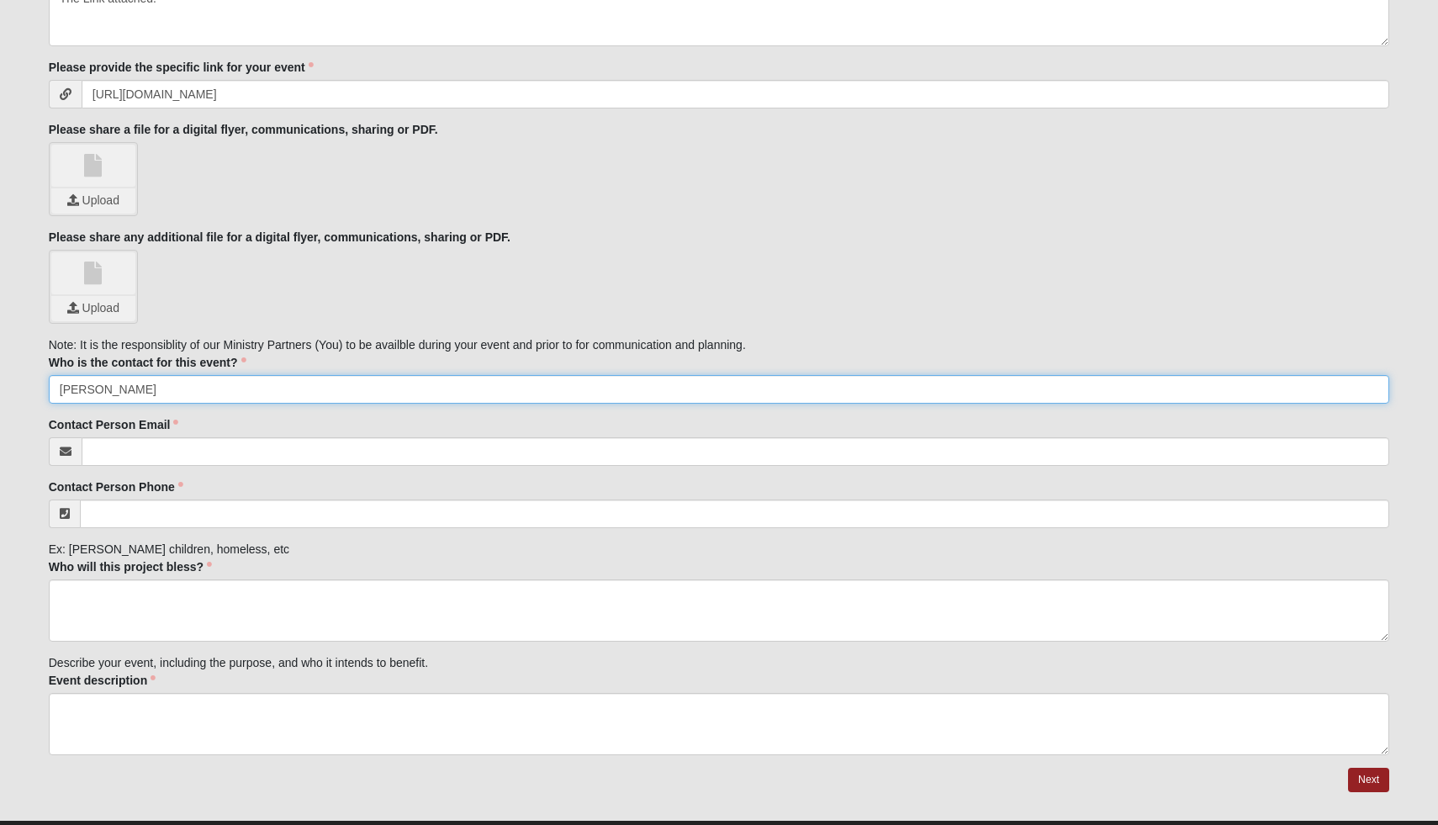
type input "[PERSON_NAME]"
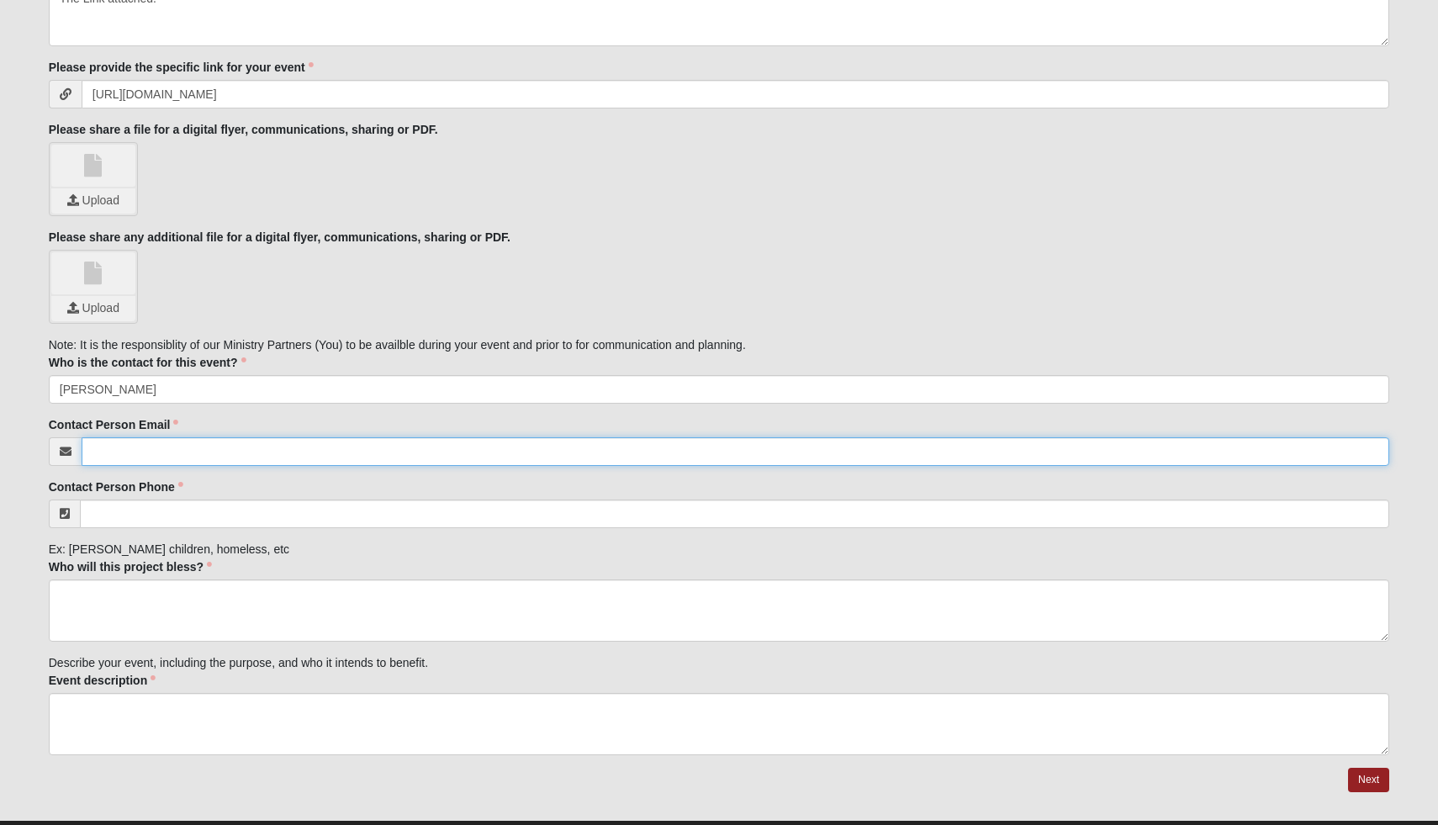
click at [161, 457] on input "Contact Person Email" at bounding box center [736, 451] width 1308 height 29
type input "[EMAIL_ADDRESS][DOMAIN_NAME]"
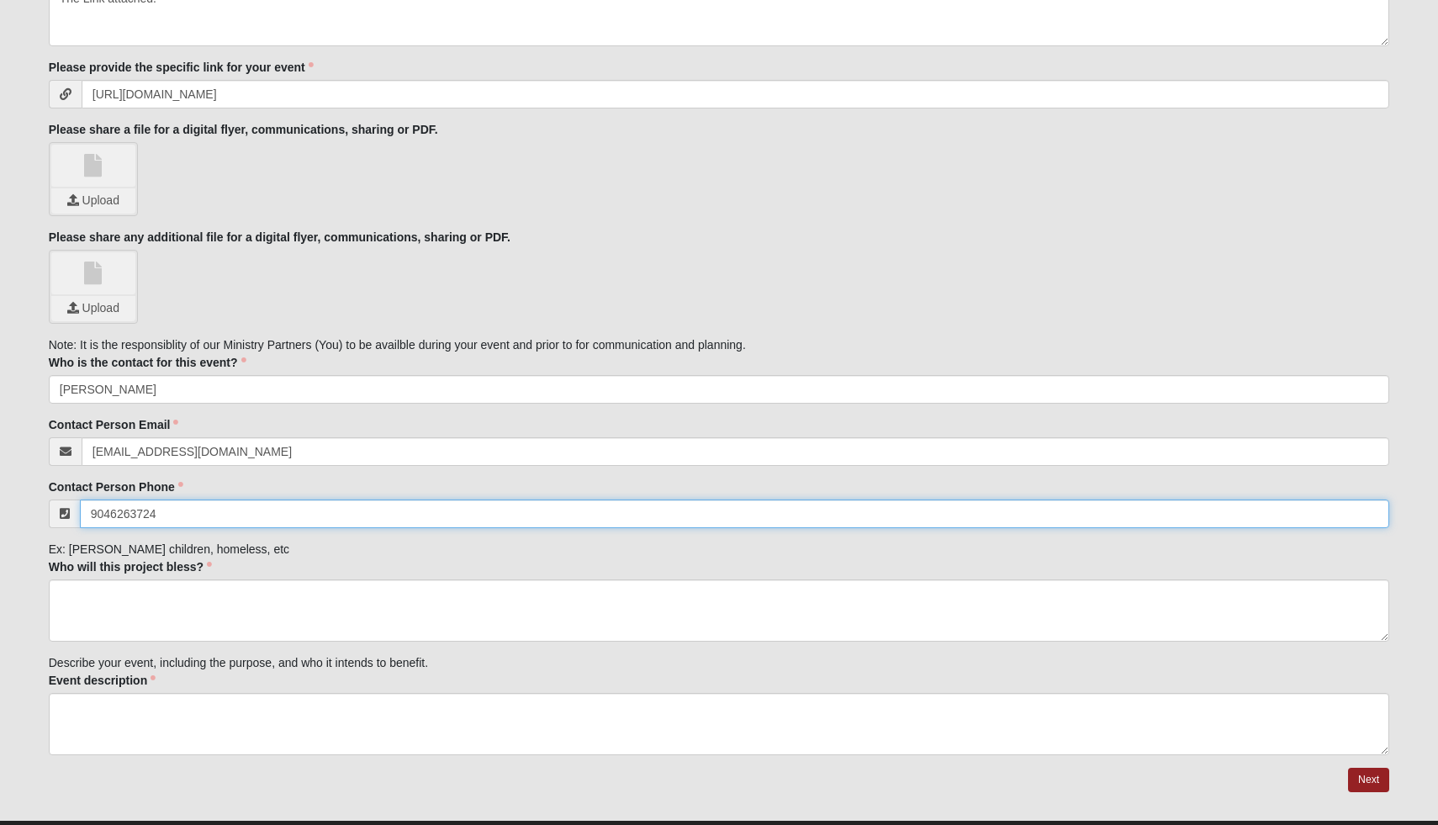
scroll to position [1180, 0]
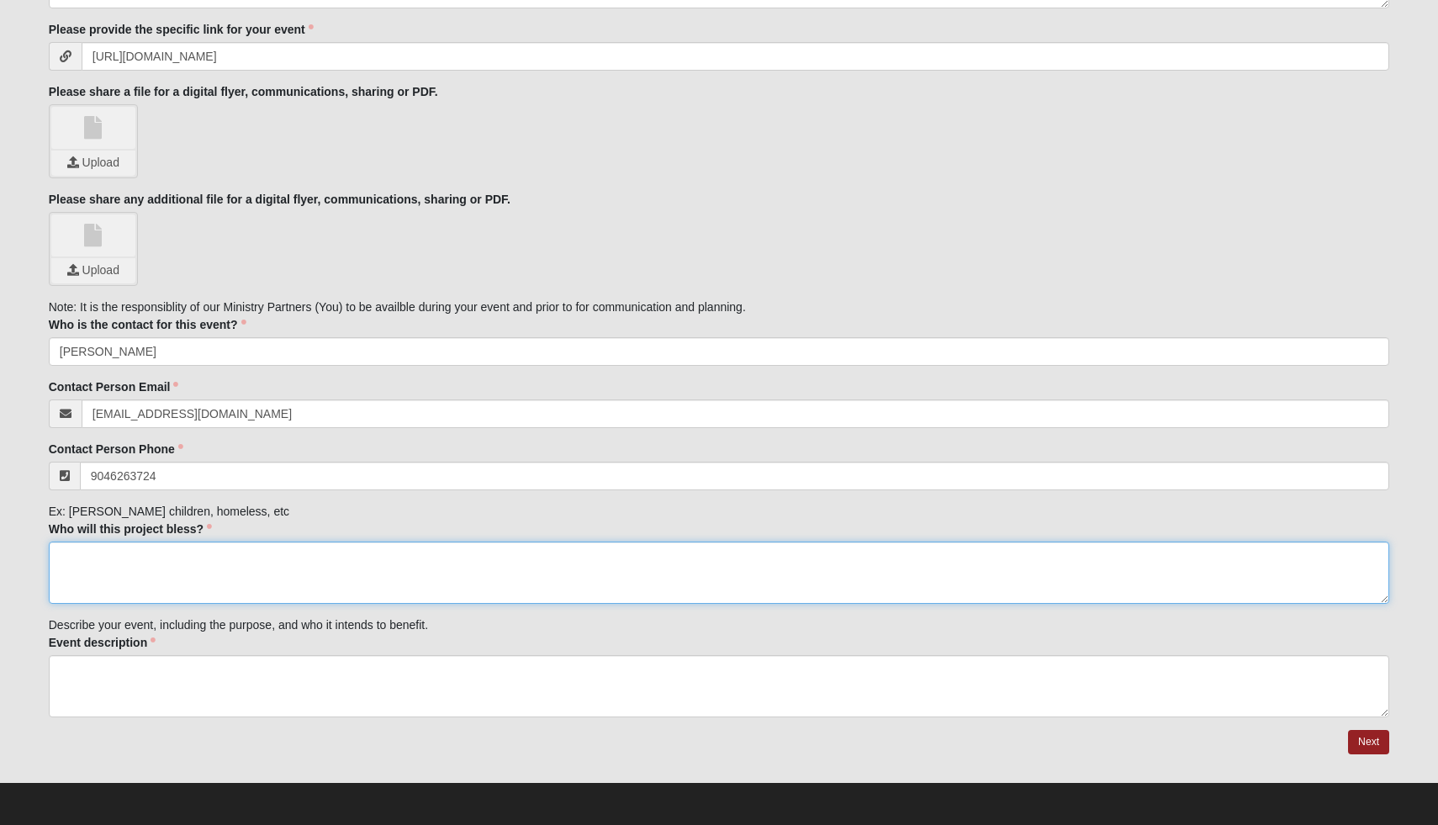
click at [94, 560] on textarea "Who will this project bless?" at bounding box center [719, 572] width 1341 height 62
type input "[PHONE_NUMBER]"
click at [61, 558] on textarea "Veterans and First Responders" at bounding box center [719, 572] width 1341 height 62
type textarea "Veterans and First Responders"
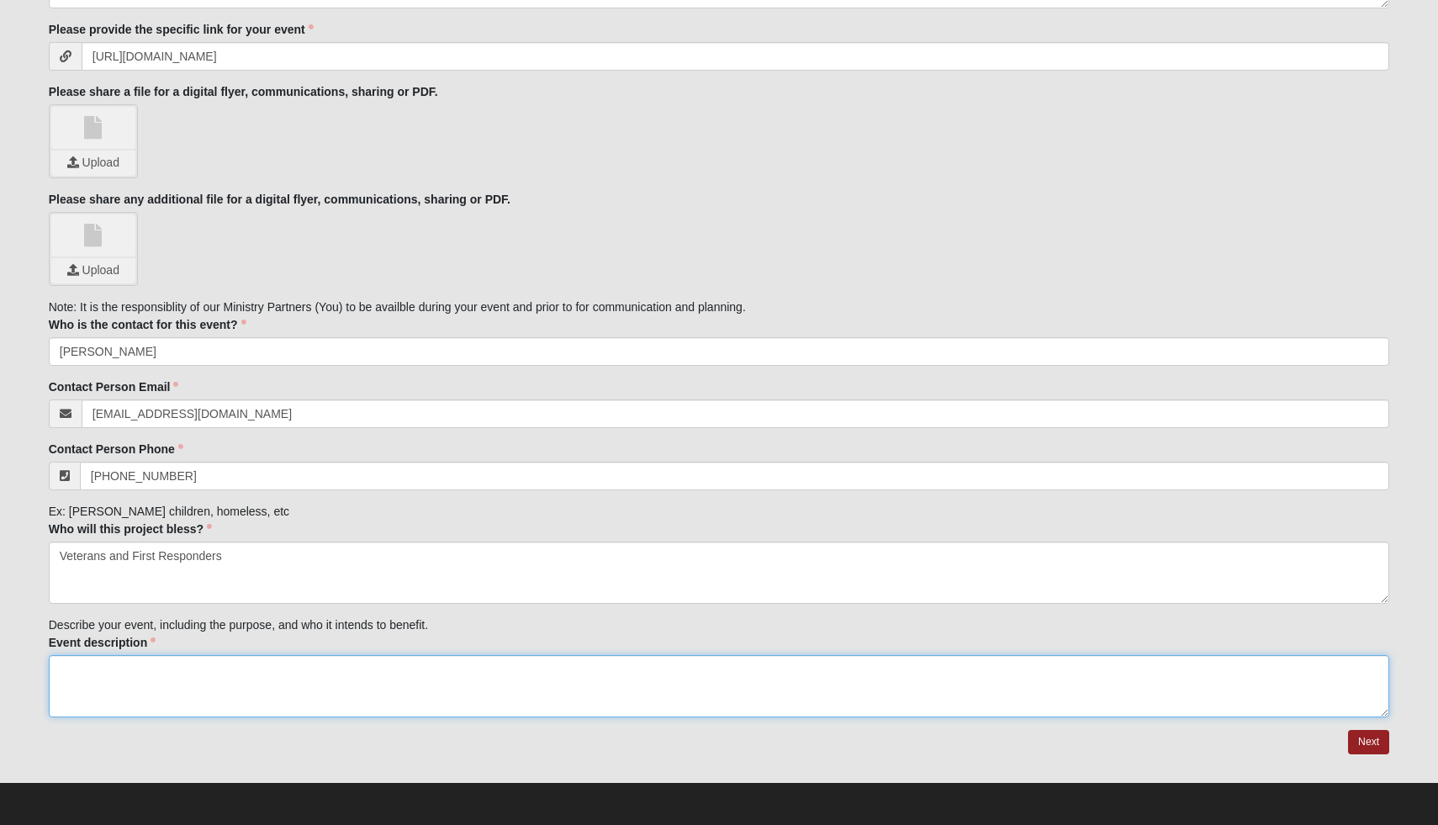
click at [93, 673] on textarea "Event description" at bounding box center [719, 686] width 1341 height 62
paste textarea "Inspiring guest speakers, DINNER, veteran testimonies, live music, [PERSON_NAME…"
paste textarea "Bid on exclusive items, including [US_STATE] big game hunts, fishing charters a…"
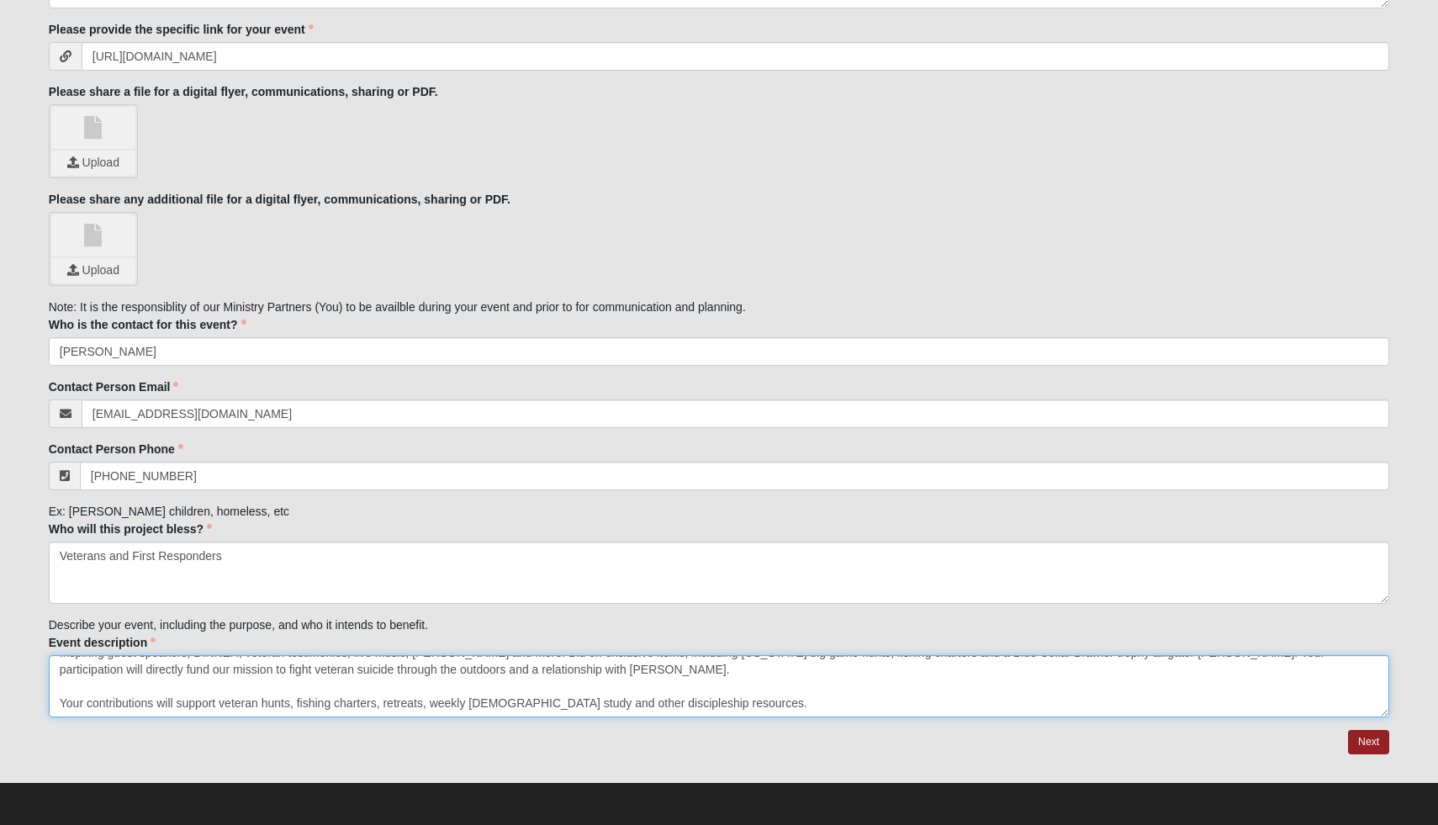
scroll to position [18, 0]
click at [57, 701] on textarea "Inspiring guest speakers, DINNER, veteran testimonies, live music, [PERSON_NAME…" at bounding box center [719, 686] width 1341 height 62
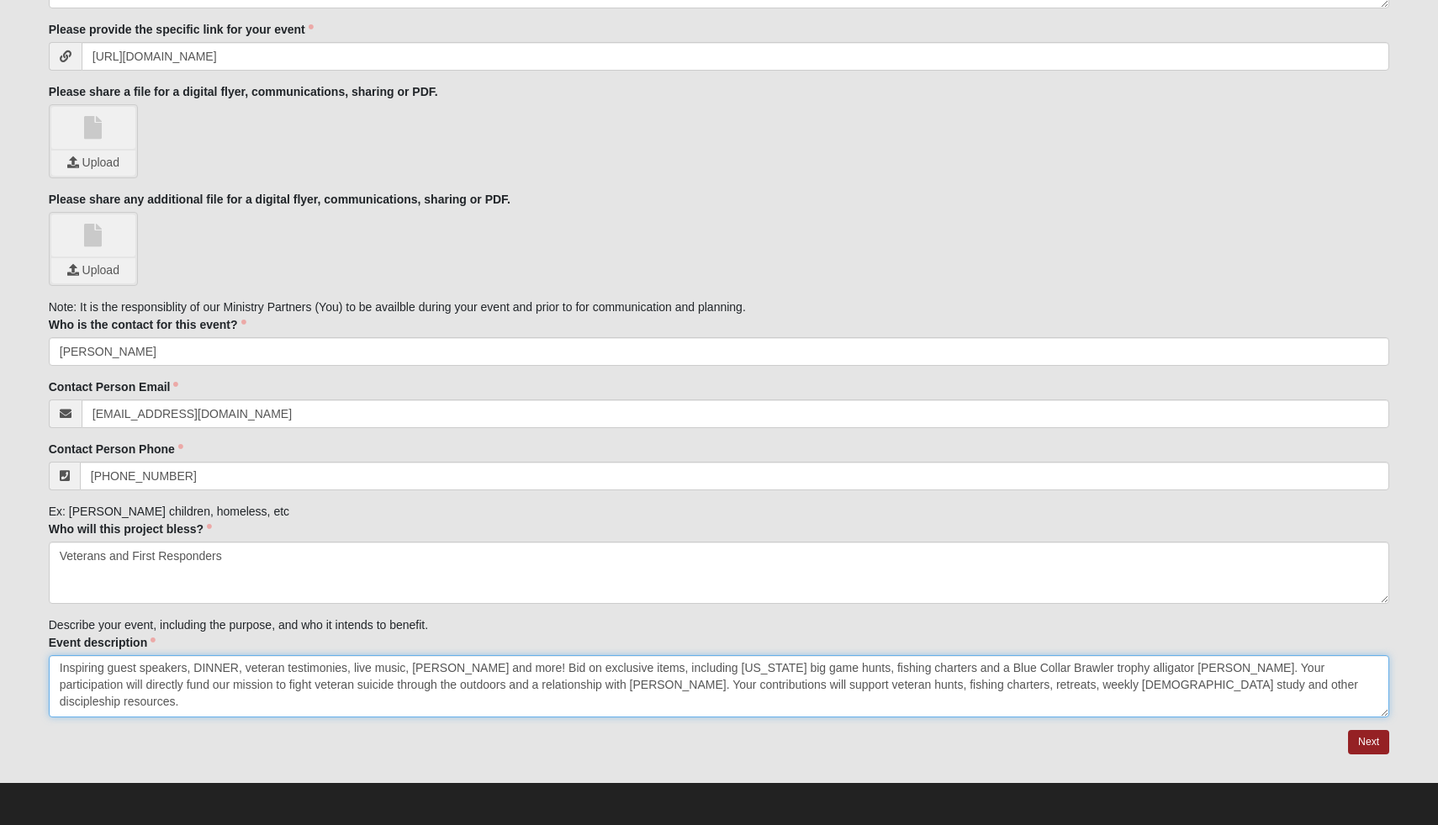
scroll to position [17, 0]
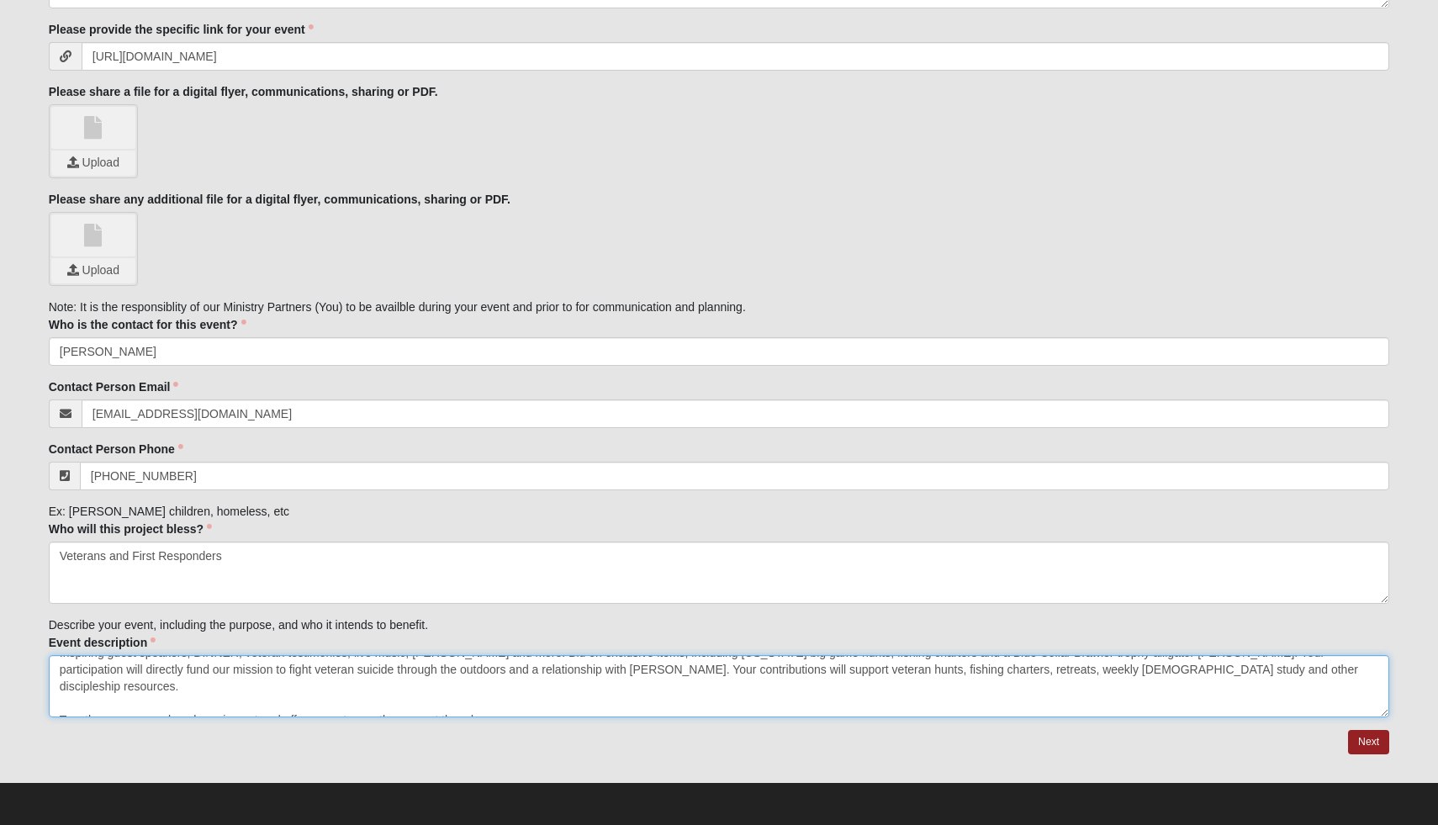
click at [60, 703] on textarea "Inspiring guest speakers, DINNER, veteran testimonies, live music, [PERSON_NAME…" at bounding box center [719, 686] width 1341 height 62
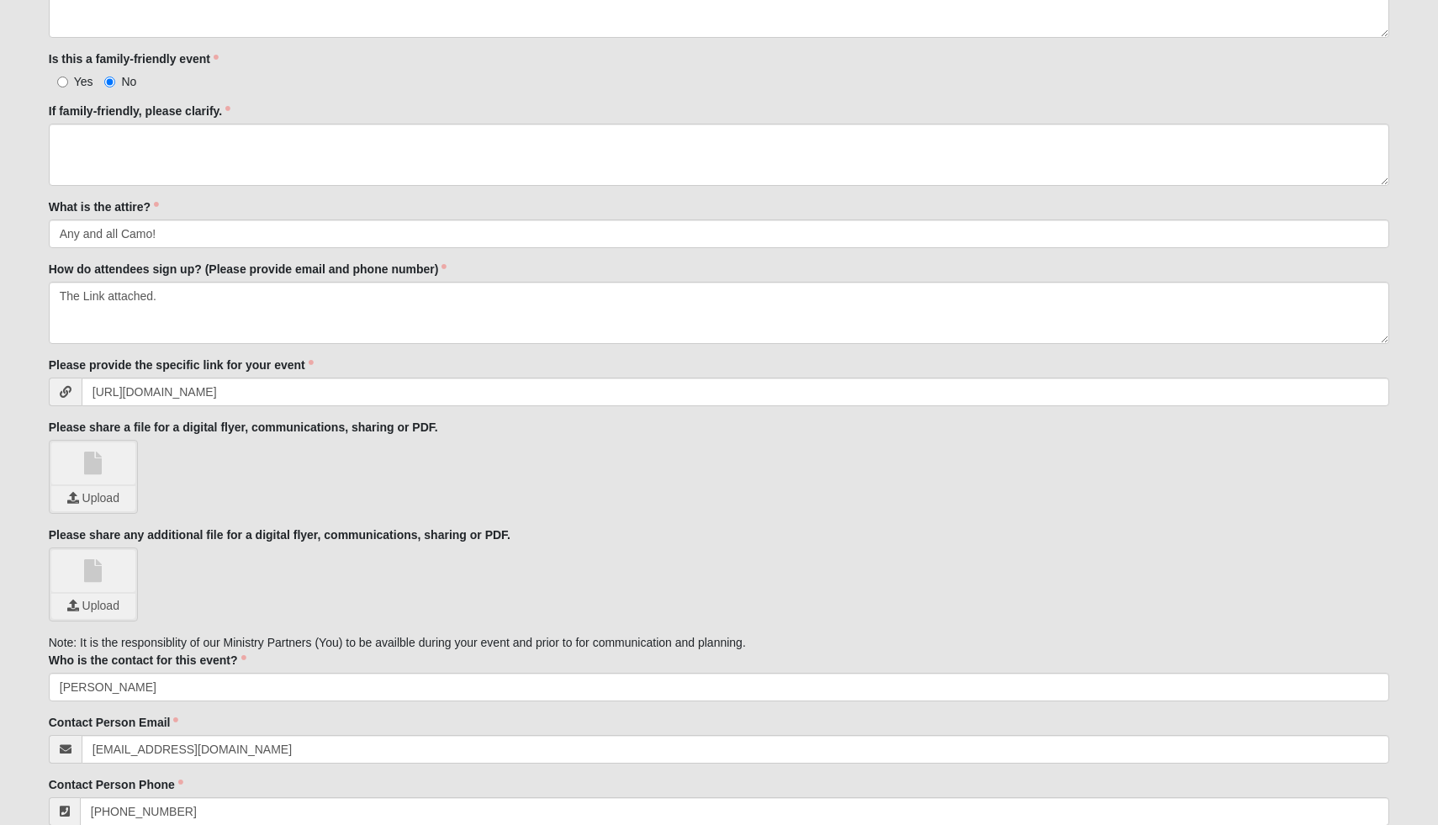
scroll to position [947, 0]
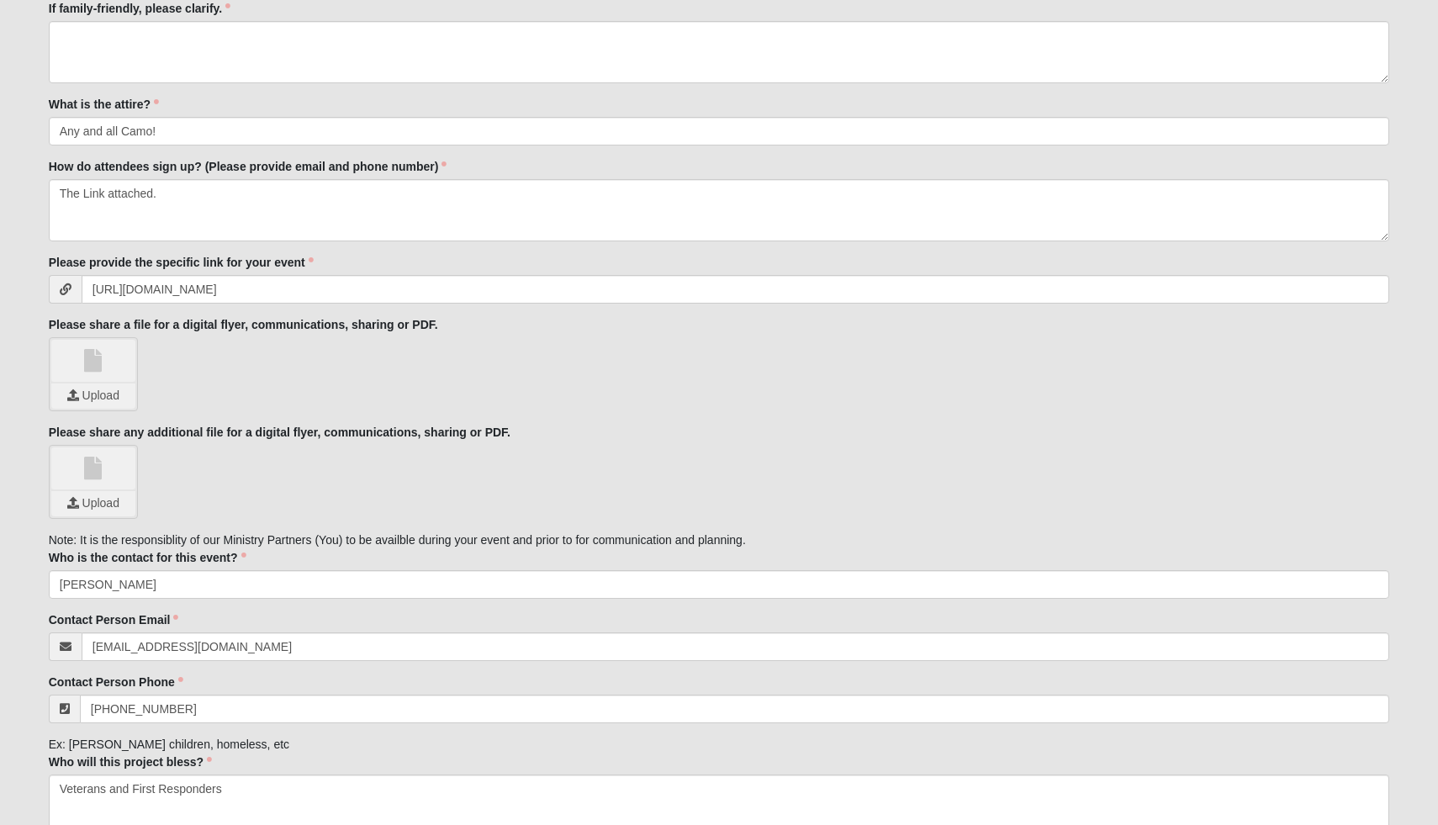
type textarea "Inspiring guest speakers, DINNER, veteran testimonies, live music, [PERSON_NAME…"
